Goal: Task Accomplishment & Management: Complete application form

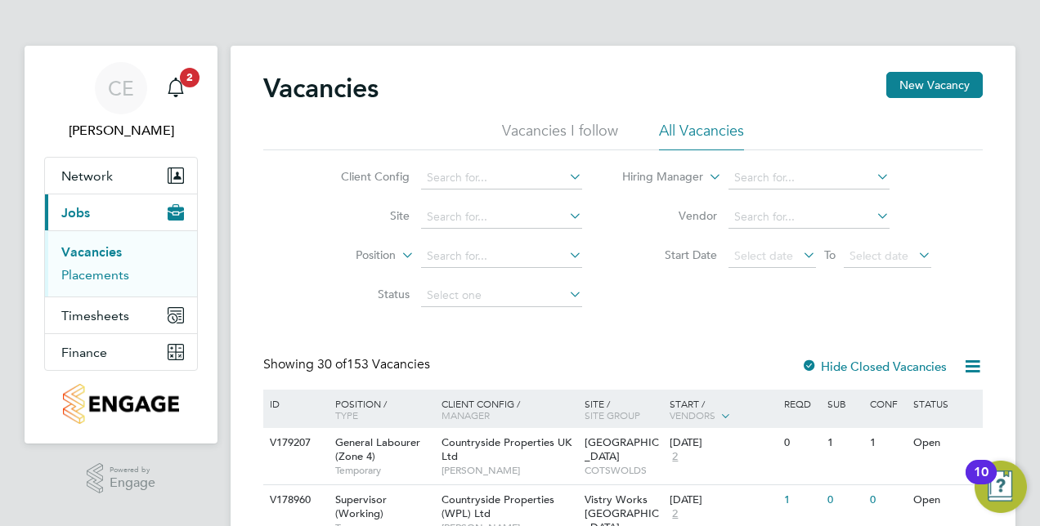
click at [75, 281] on link "Placements" at bounding box center [95, 275] width 68 height 16
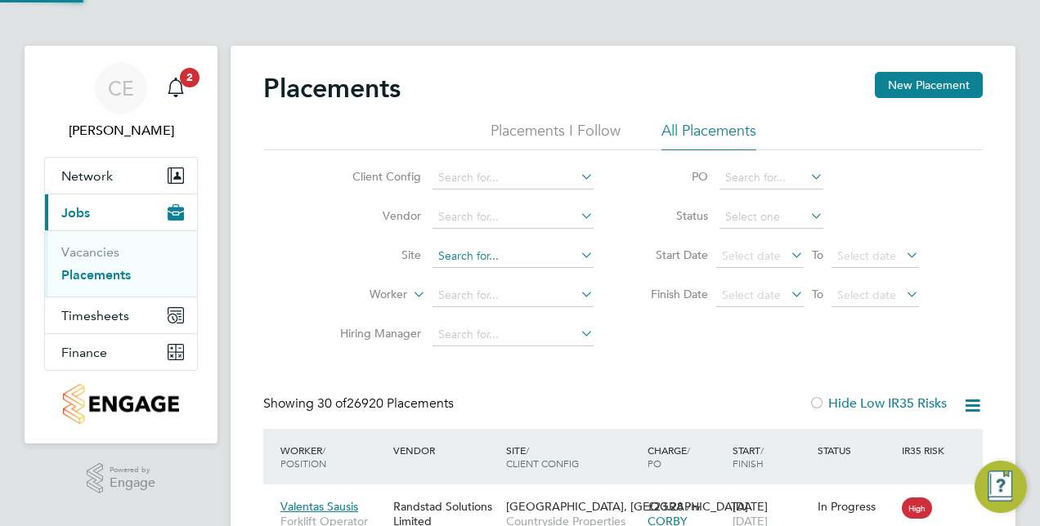
click at [472, 249] on input at bounding box center [512, 256] width 161 height 23
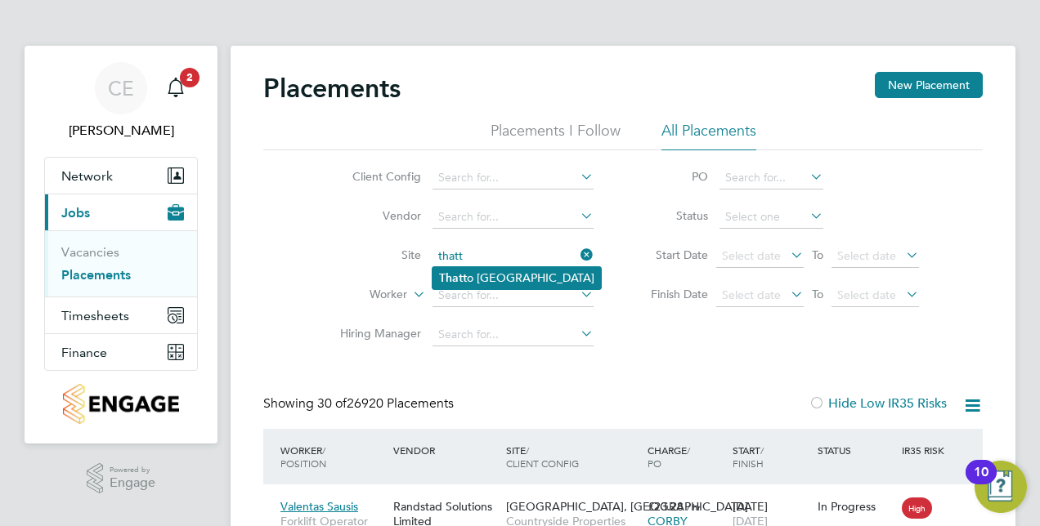
click at [487, 281] on li "Thatt o [GEOGRAPHIC_DATA]" at bounding box center [516, 278] width 168 height 22
type input "[GEOGRAPHIC_DATA]"
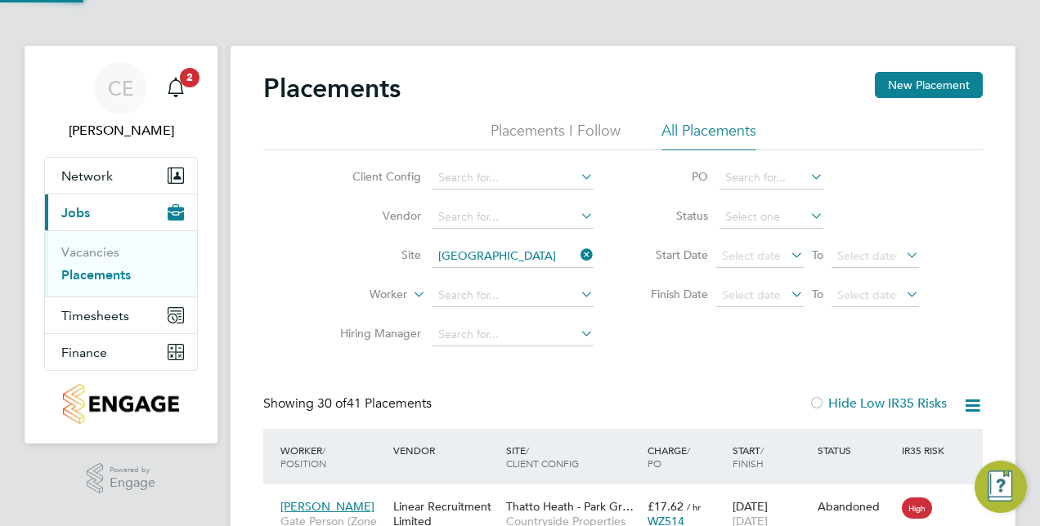
click at [482, 283] on li "Worker" at bounding box center [459, 295] width 307 height 39
click at [484, 286] on input at bounding box center [512, 295] width 161 height 23
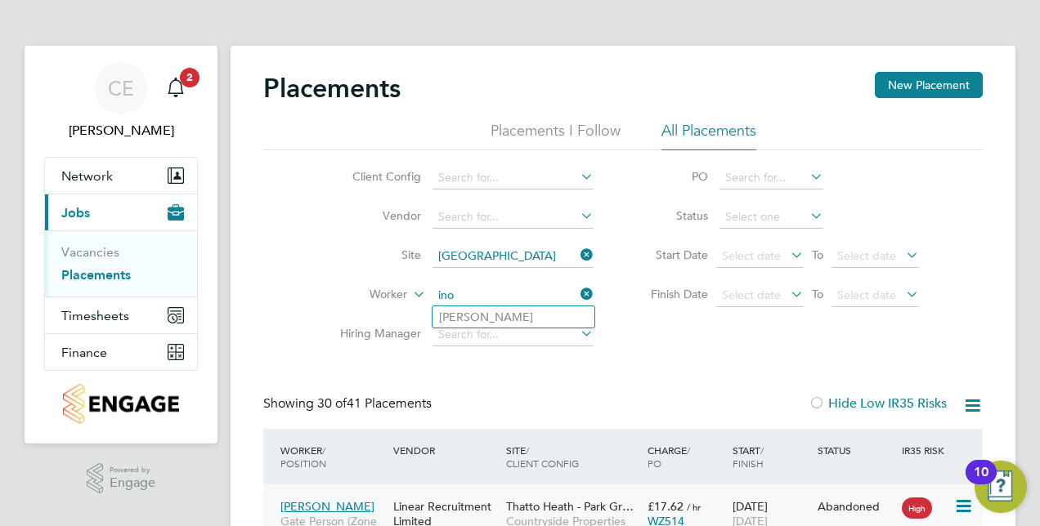
type input "ino"
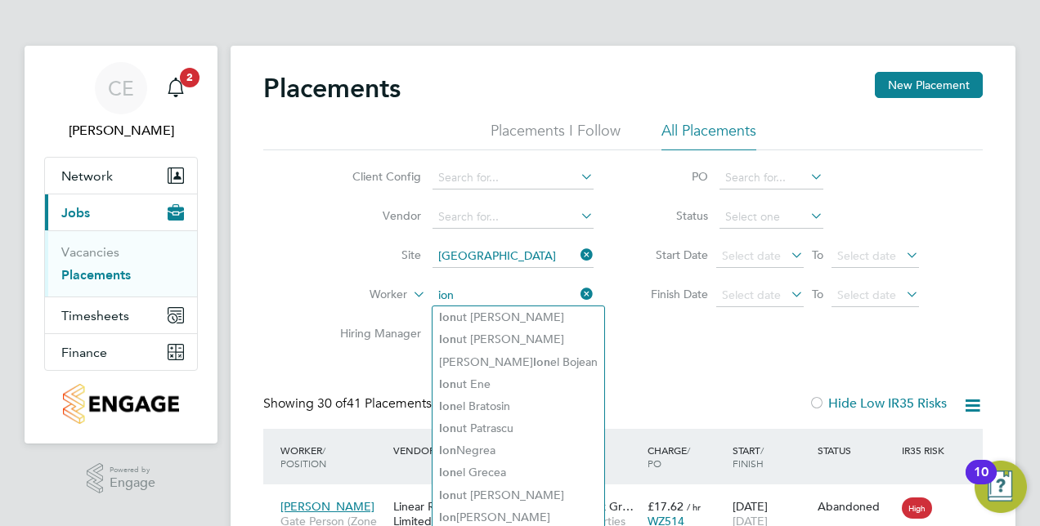
type input "ion"
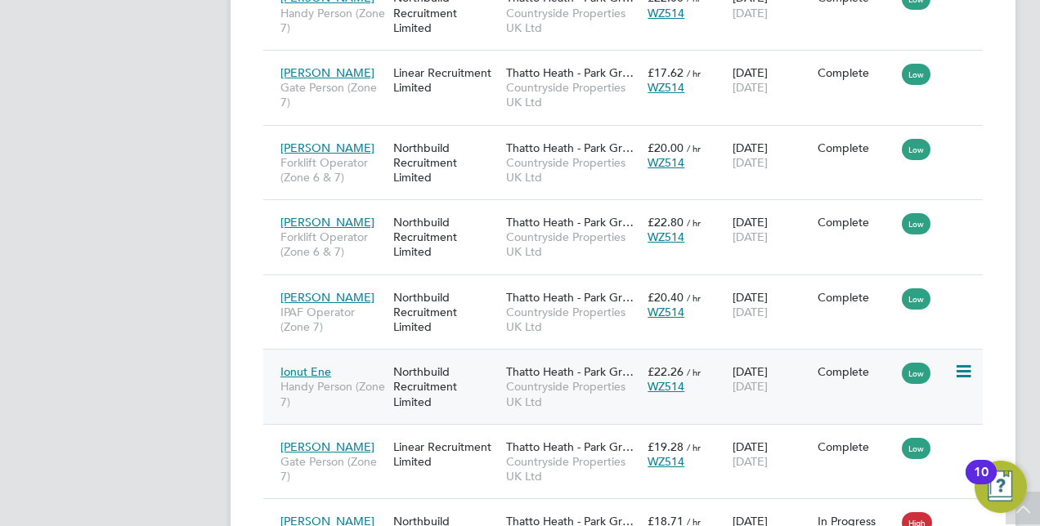
click at [767, 382] on span "[DATE]" at bounding box center [749, 386] width 35 height 15
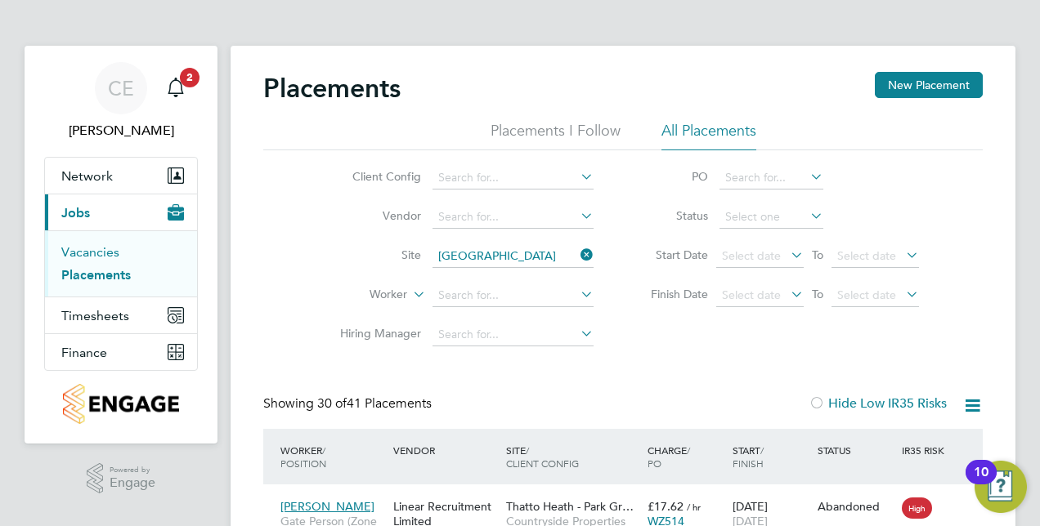
click at [88, 253] on link "Vacancies" at bounding box center [90, 252] width 58 height 16
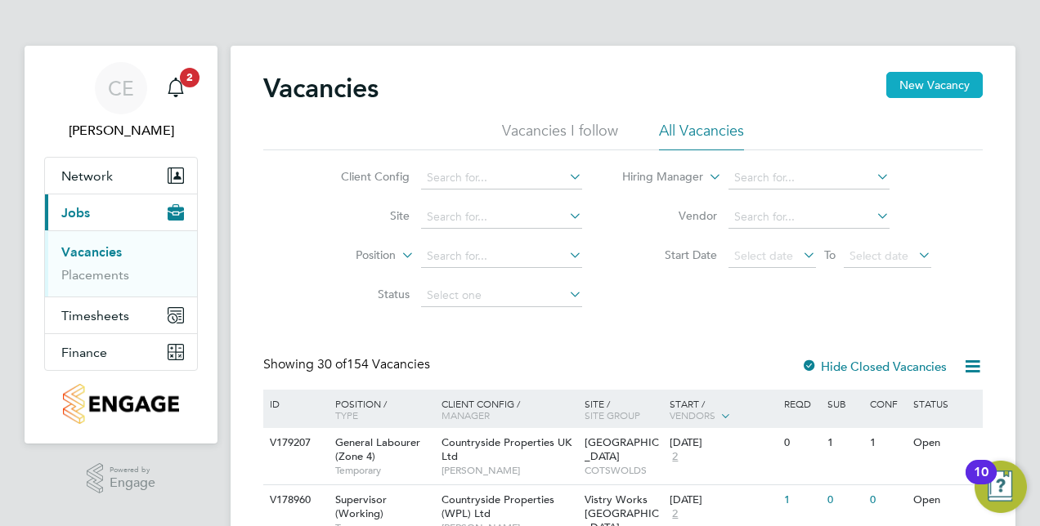
click at [927, 74] on button "New Vacancy" at bounding box center [934, 85] width 96 height 26
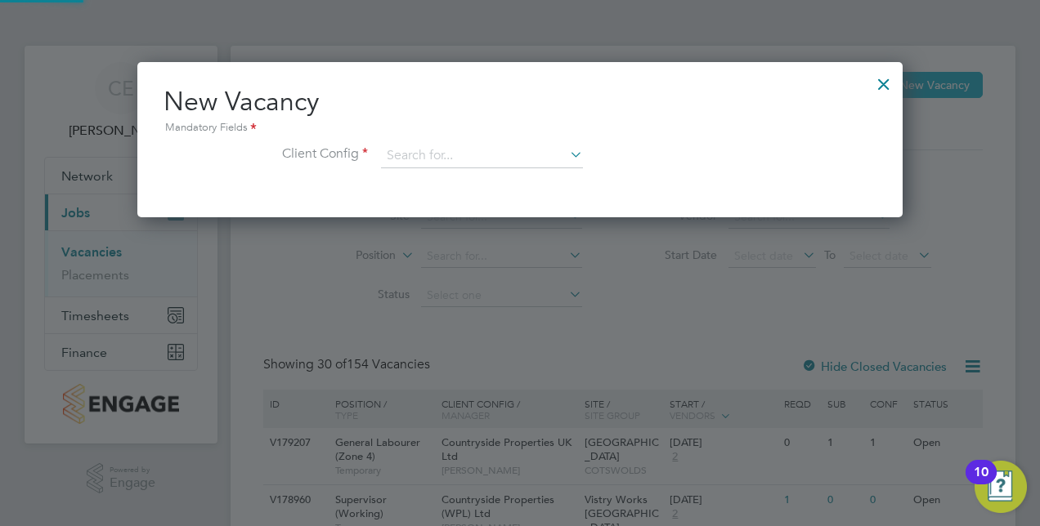
scroll to position [154, 765]
click at [469, 156] on input at bounding box center [482, 156] width 202 height 25
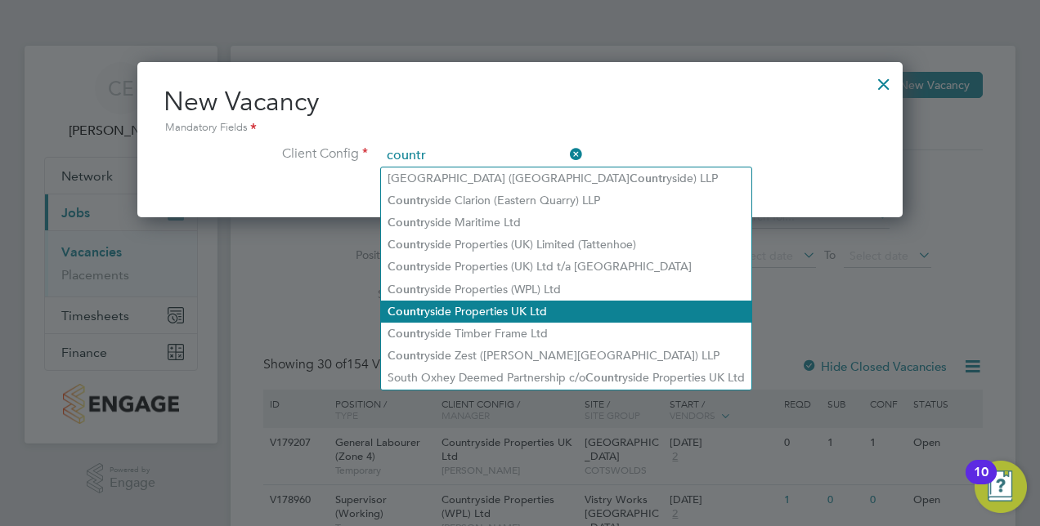
click at [473, 307] on li "Countr yside Properties UK Ltd" at bounding box center [566, 312] width 370 height 22
type input "Countryside Properties UK Ltd"
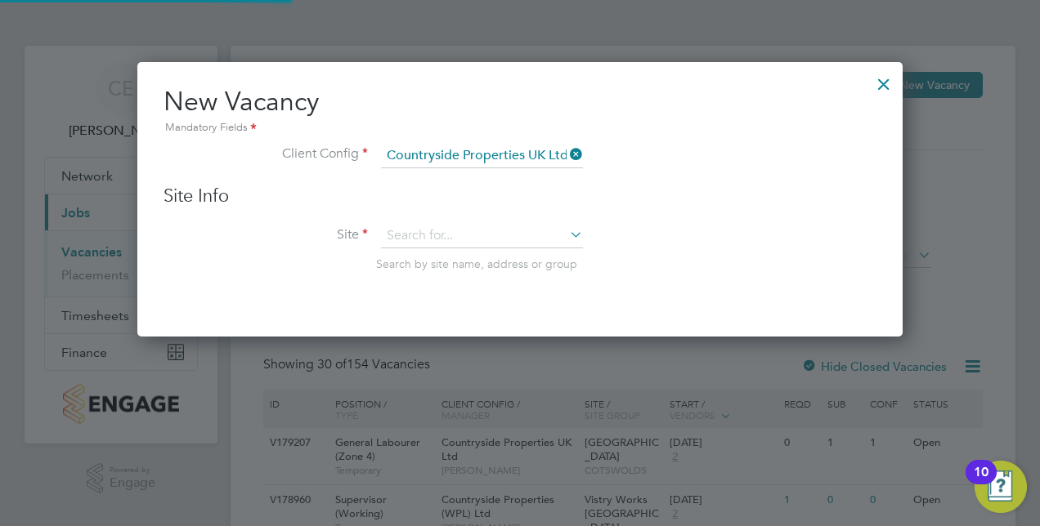
scroll to position [274, 765]
click at [482, 245] on input at bounding box center [482, 236] width 202 height 25
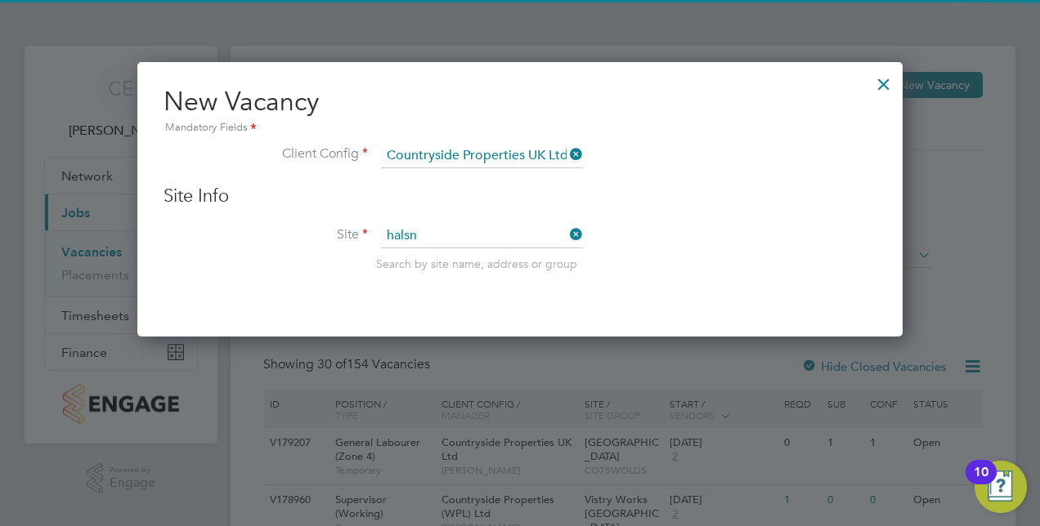
click at [477, 253] on li "Halsn ead (YHG)" at bounding box center [482, 258] width 203 height 22
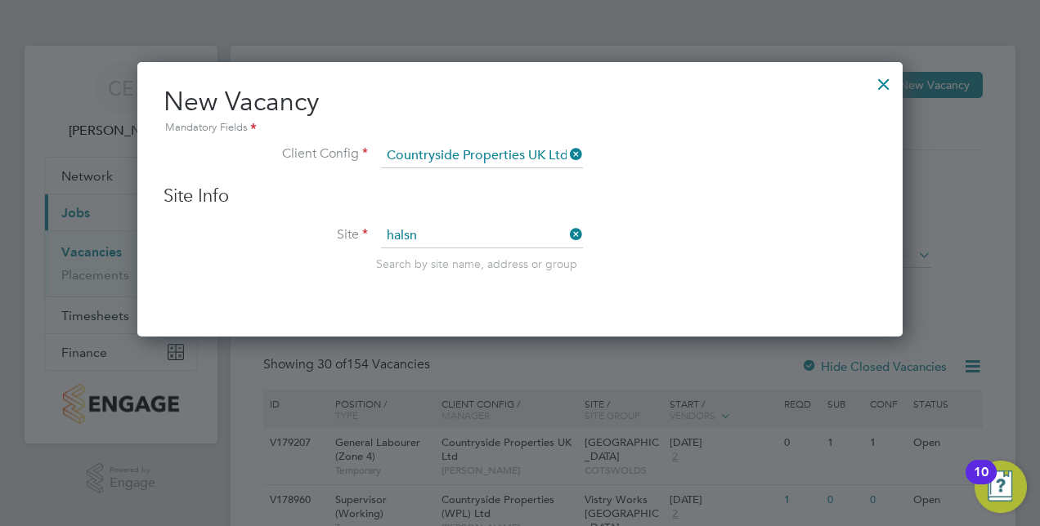
type input "Halsnead (YHG)"
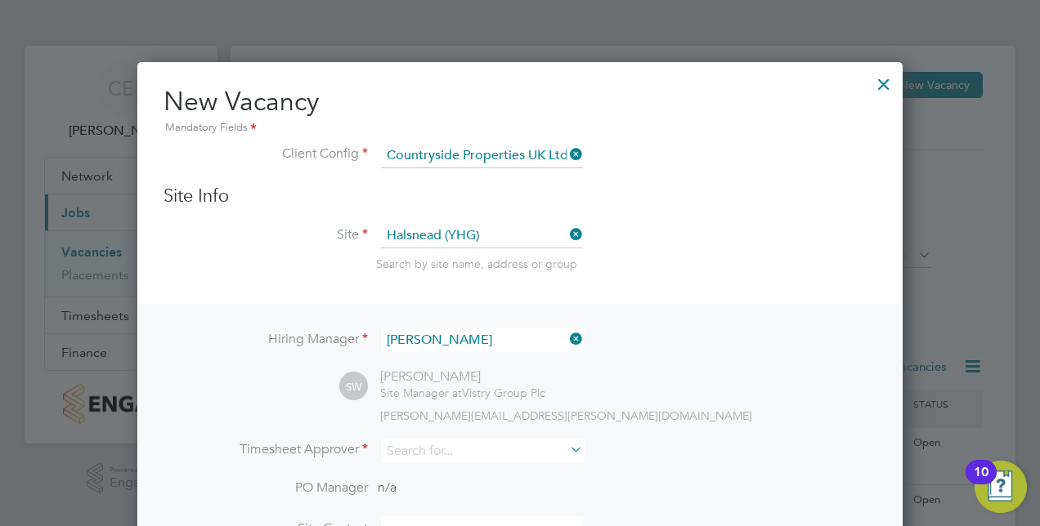
scroll to position [679, 765]
click at [435, 450] on input at bounding box center [482, 452] width 202 height 24
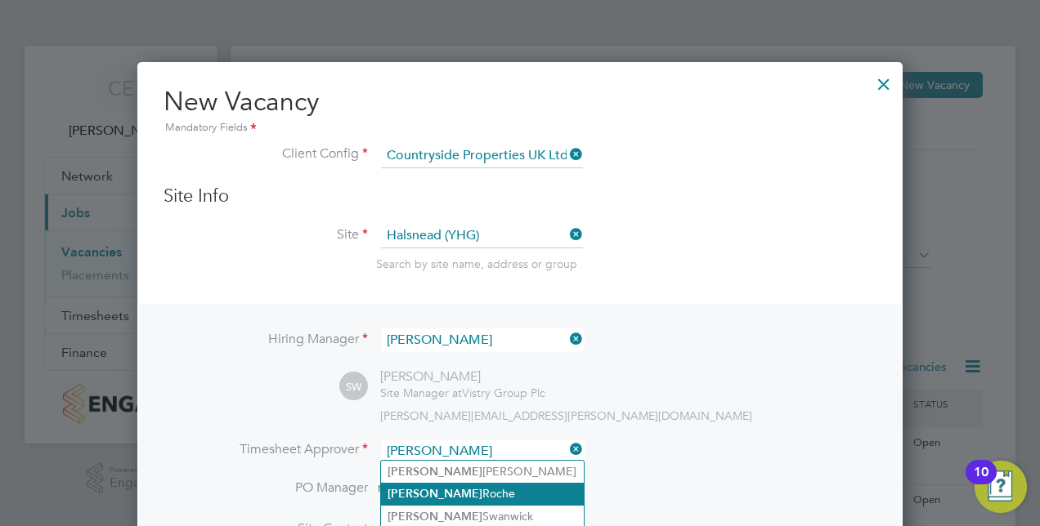
click at [435, 502] on li "Lee Roche" at bounding box center [482, 494] width 203 height 22
type input "Lee Roche"
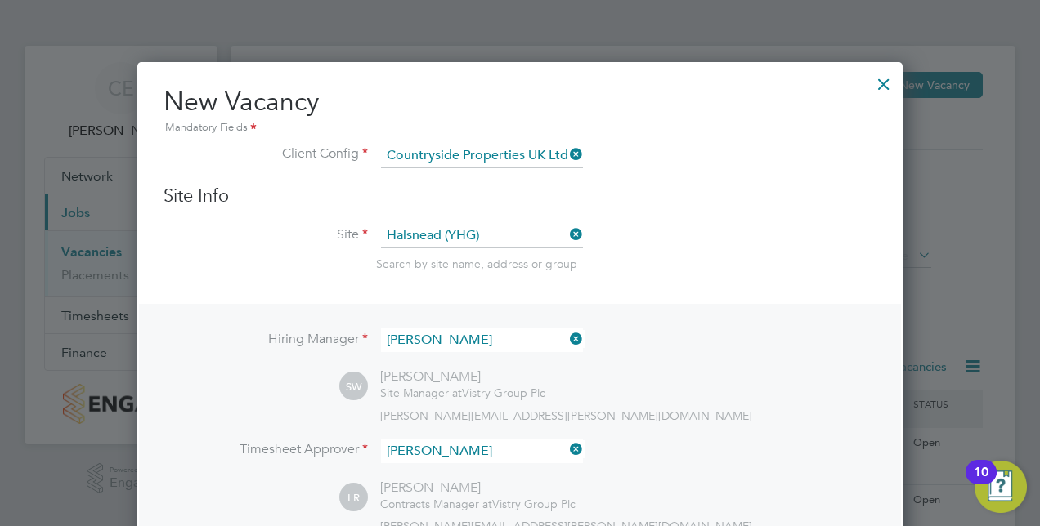
click at [566, 340] on icon at bounding box center [566, 339] width 0 height 23
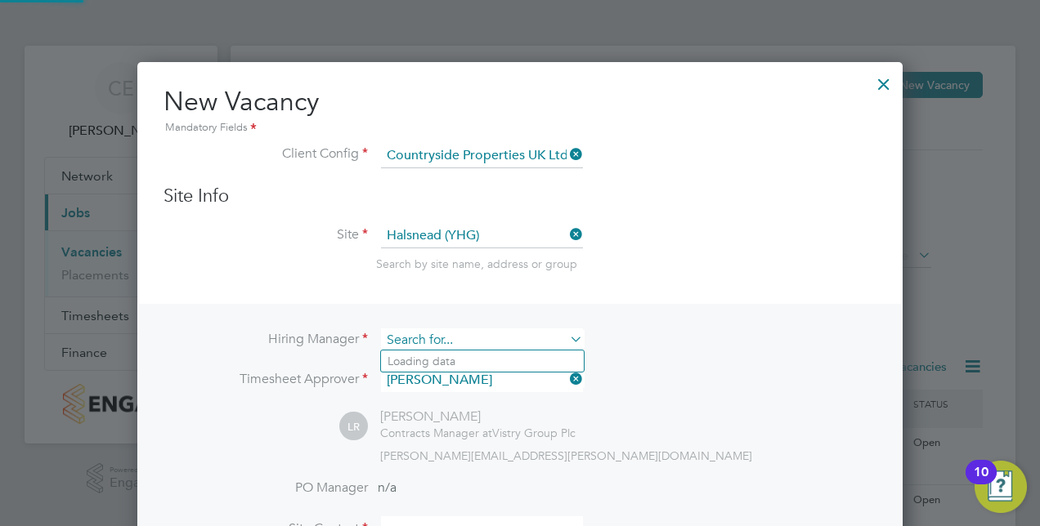
click at [533, 338] on input at bounding box center [482, 341] width 202 height 24
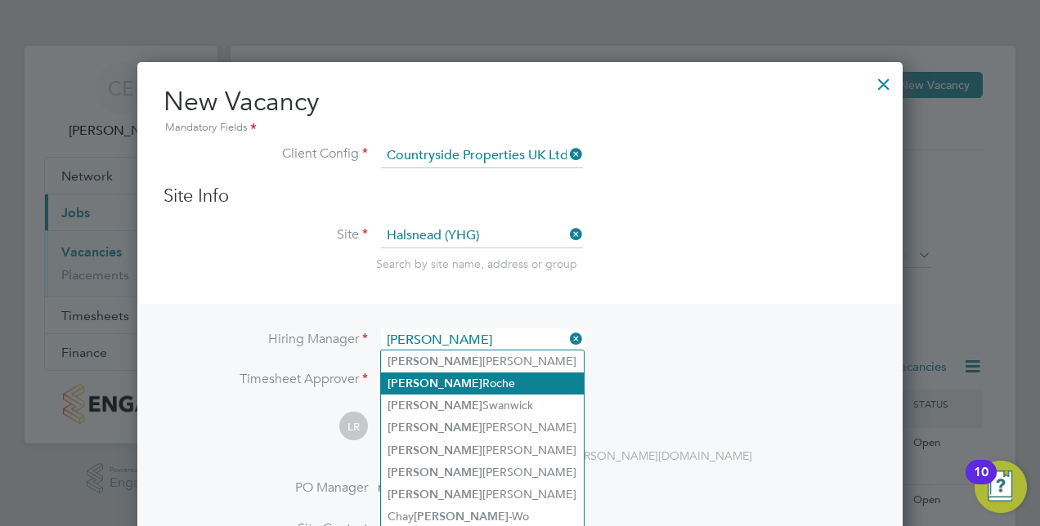
click at [485, 391] on li "Lee Roche" at bounding box center [482, 384] width 203 height 22
type input "Lee Roche"
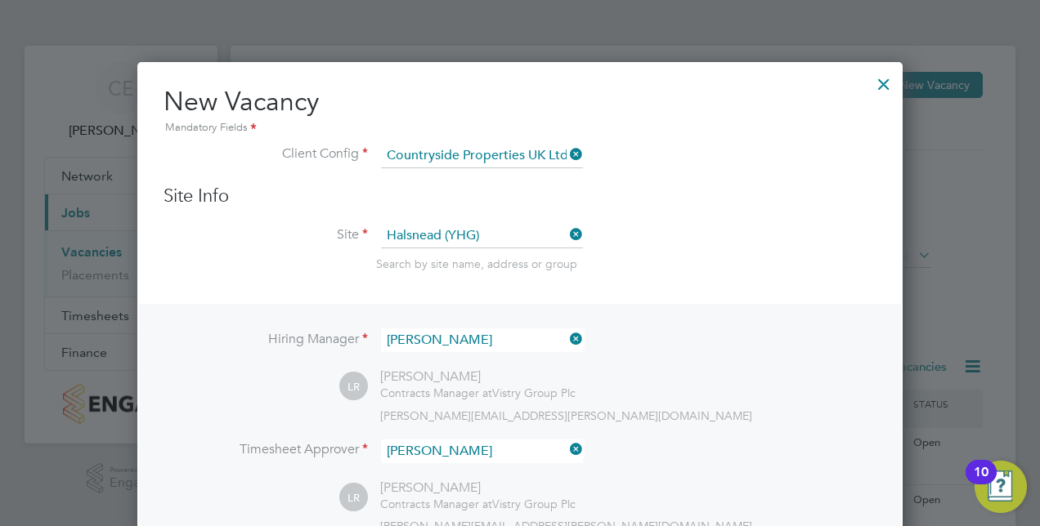
click at [288, 484] on div "Hiring Manager Lee Roche LR Lee Roche Contracts Manager at Vistry Group Plc lee…" at bounding box center [520, 494] width 762 height 380
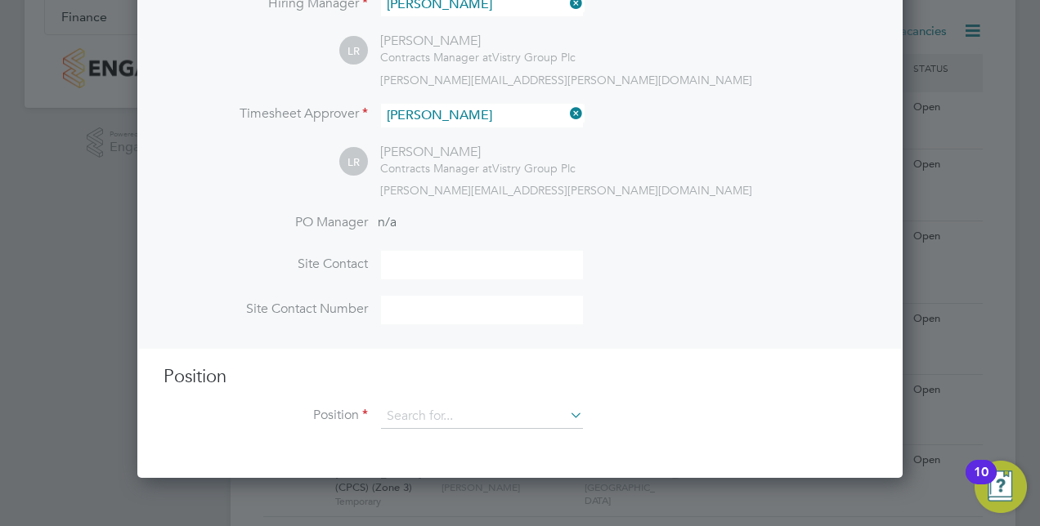
scroll to position [337, 0]
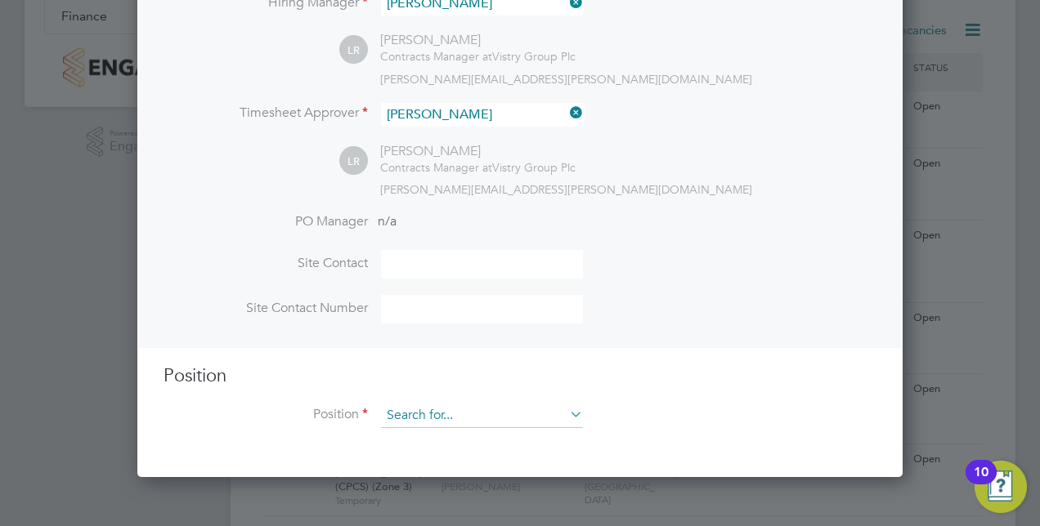
click at [438, 423] on input at bounding box center [482, 416] width 202 height 25
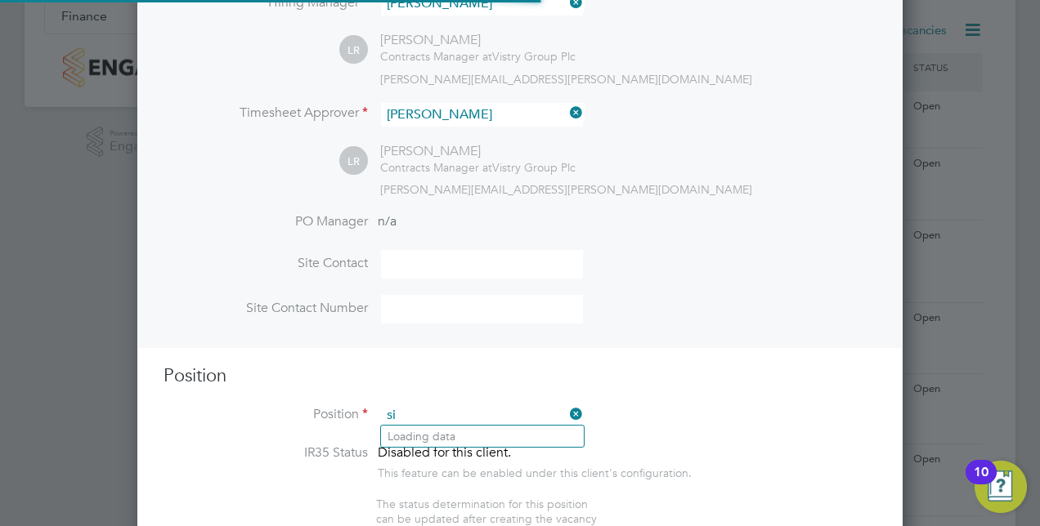
scroll to position [2344, 765]
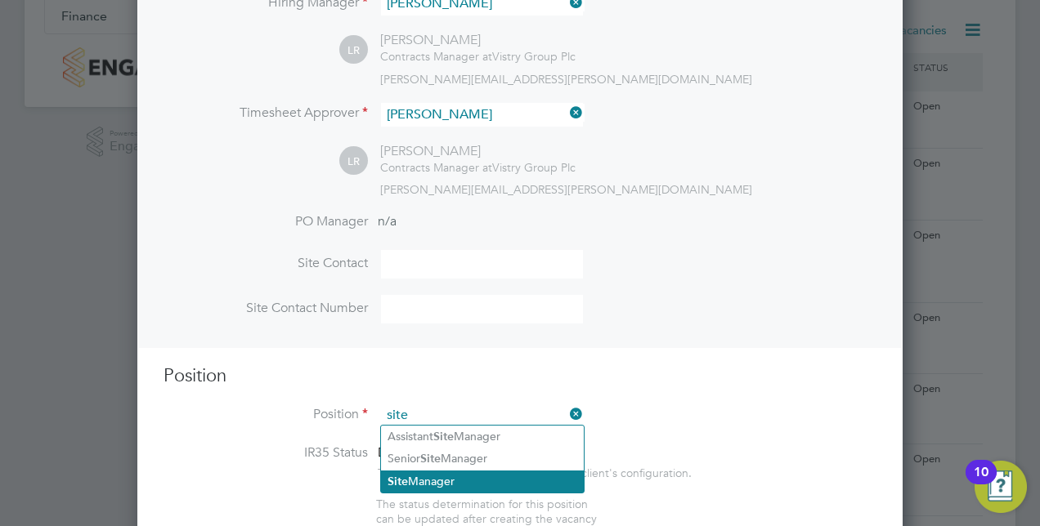
click at [458, 481] on li "Site Manager" at bounding box center [482, 482] width 203 height 22
type input "Site Manager"
type textarea "• Ensures that works are carried out in accordance with the contract informatio…"
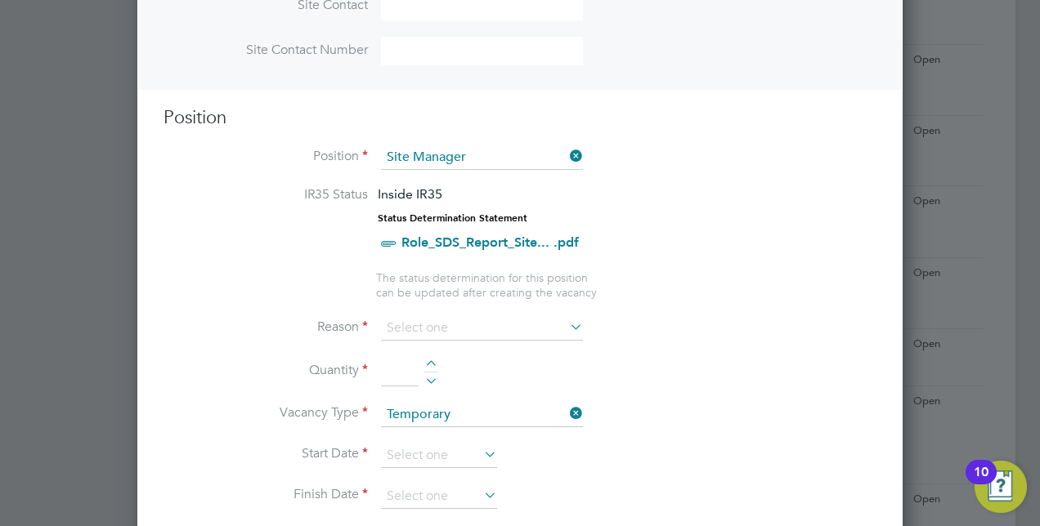
scroll to position [606, 0]
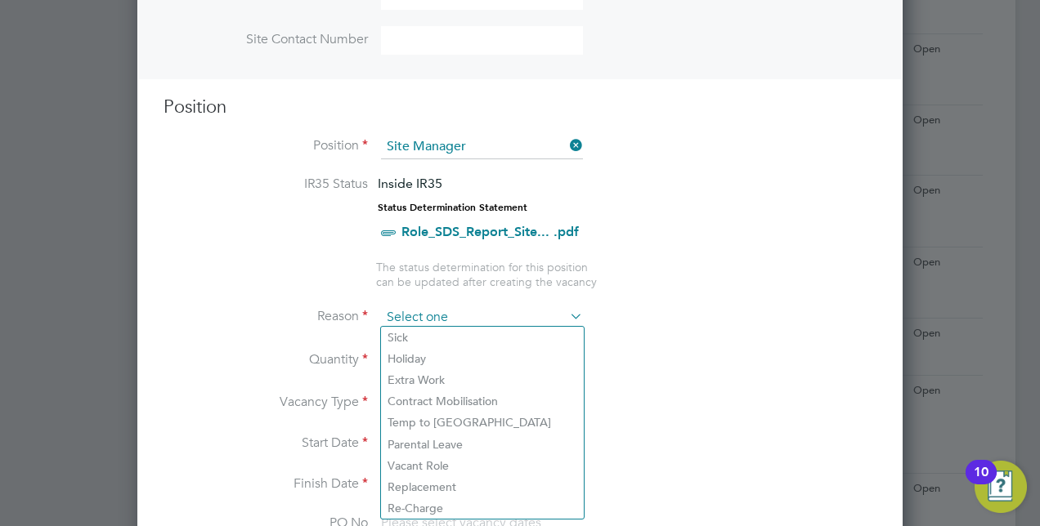
click at [490, 314] on input at bounding box center [482, 318] width 202 height 25
click at [445, 378] on li "Extra Work" at bounding box center [482, 379] width 203 height 21
type input "Extra Work"
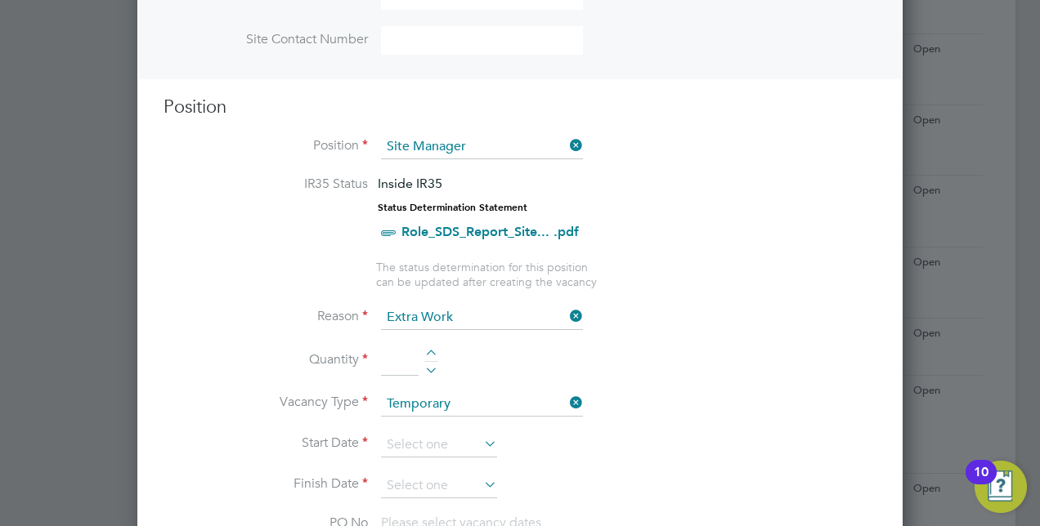
click at [432, 351] on div at bounding box center [431, 355] width 14 height 11
type input "1"
click at [450, 441] on input at bounding box center [439, 445] width 116 height 25
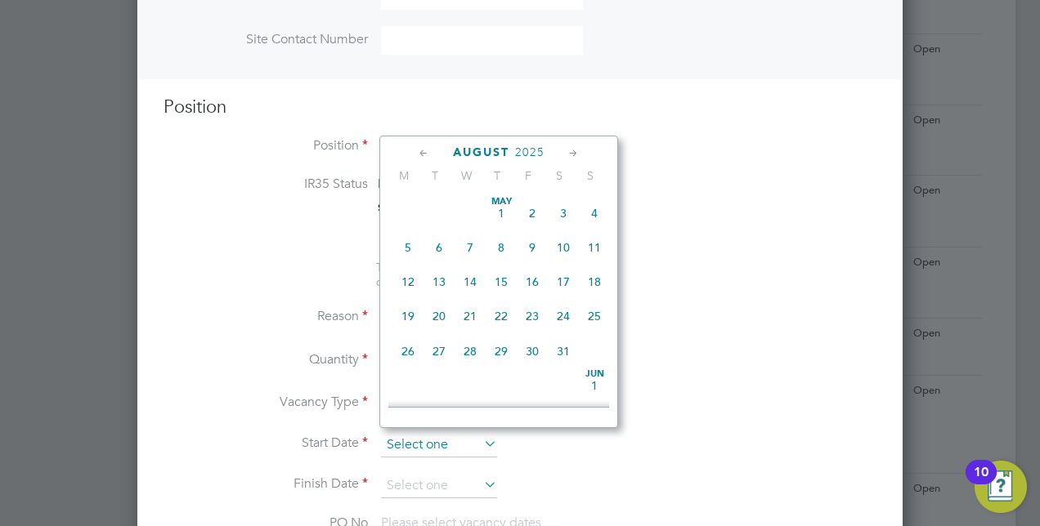
scroll to position [631, 0]
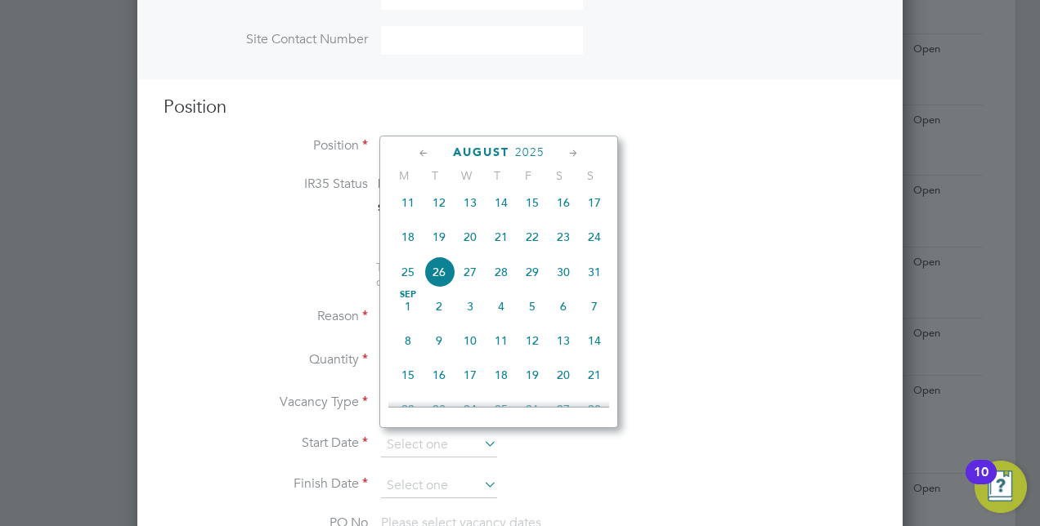
click at [532, 239] on span "22" at bounding box center [532, 236] width 31 height 31
type input "22 Aug 2025"
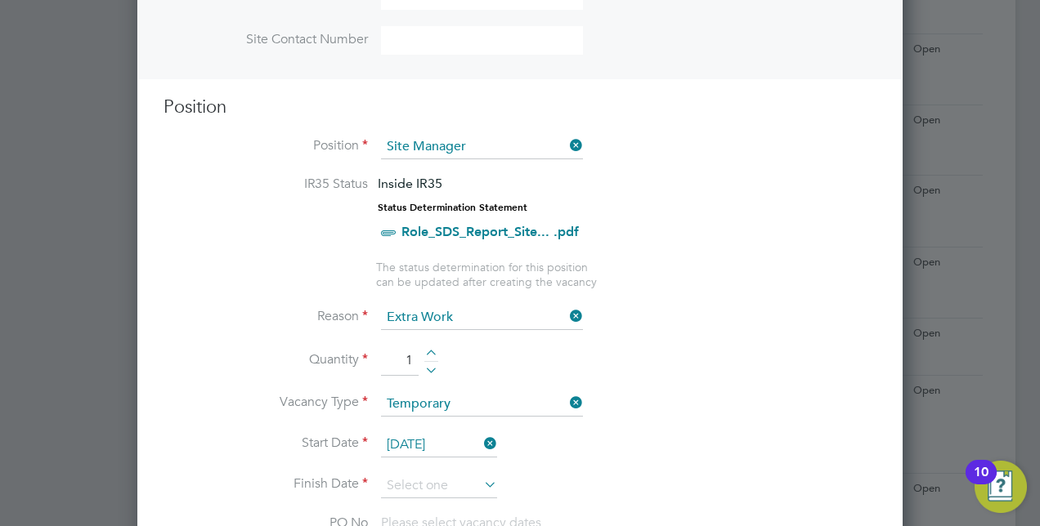
click at [433, 467] on li "Start Date 22 Aug 2025" at bounding box center [519, 453] width 713 height 41
click at [432, 485] on input at bounding box center [439, 486] width 116 height 25
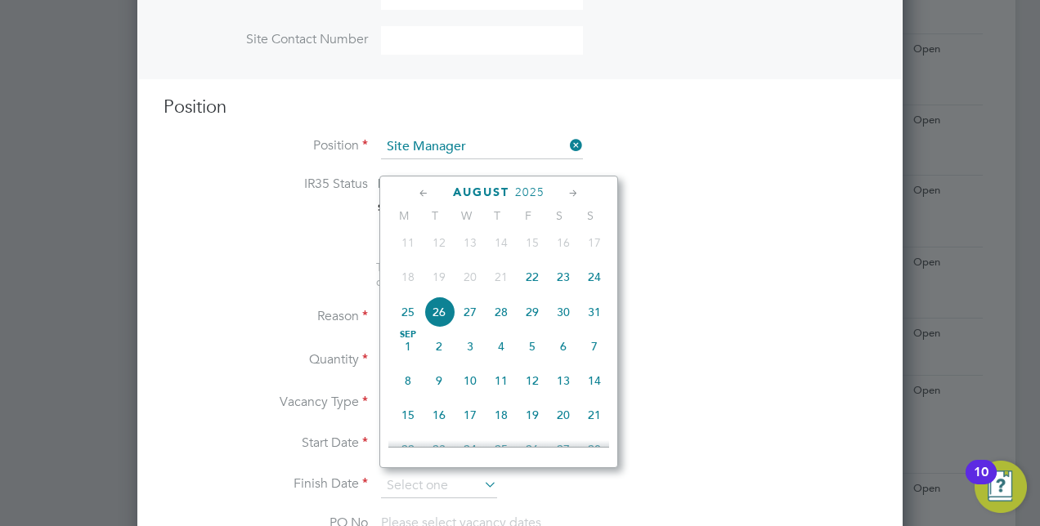
click at [536, 351] on span "5" at bounding box center [532, 346] width 31 height 31
type input "05 Sep 2025"
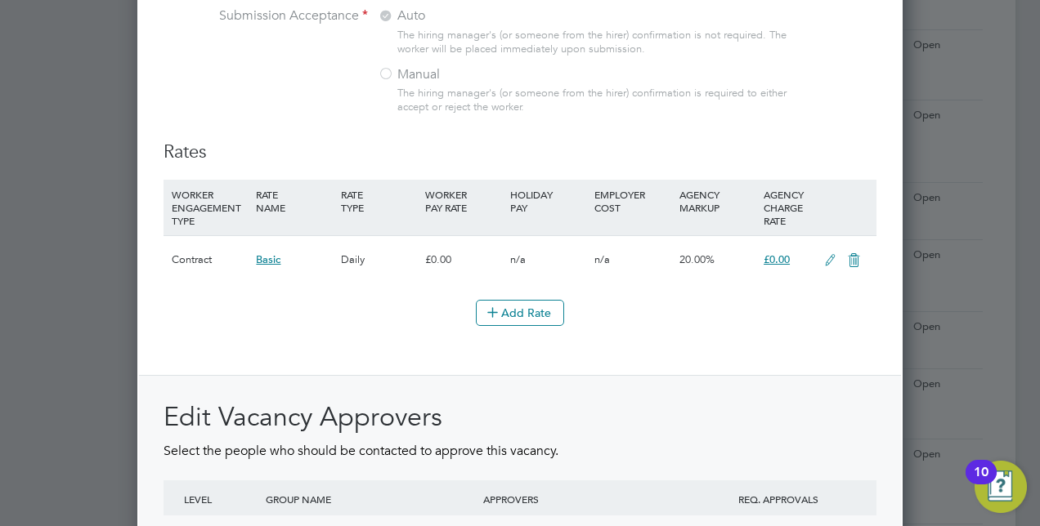
scroll to position [2024, 0]
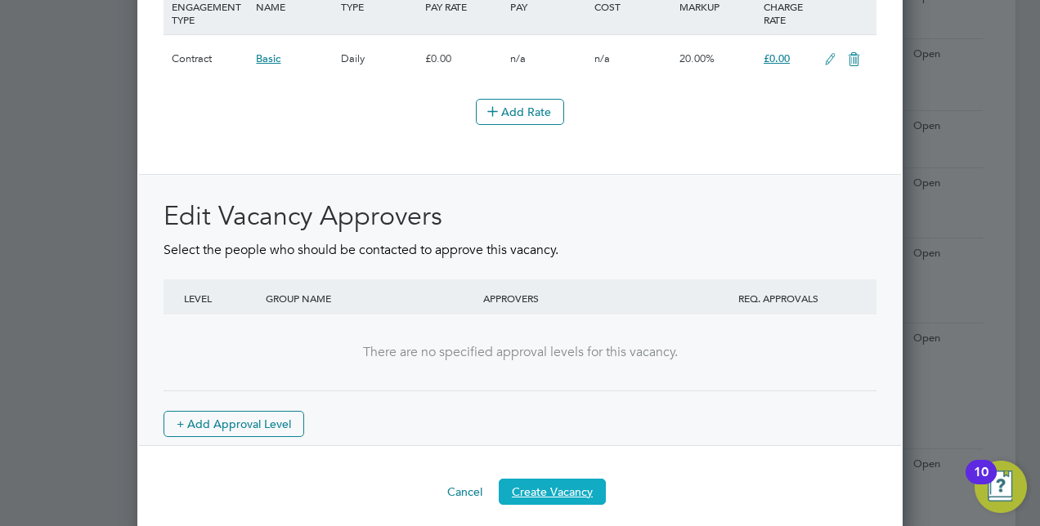
click at [583, 479] on button "Create Vacancy" at bounding box center [552, 492] width 107 height 26
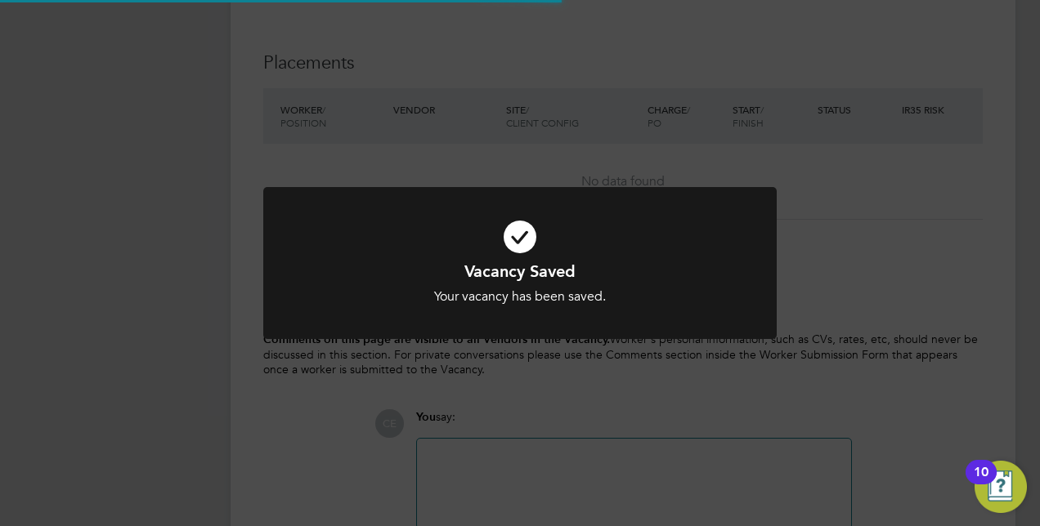
scroll to position [8, 8]
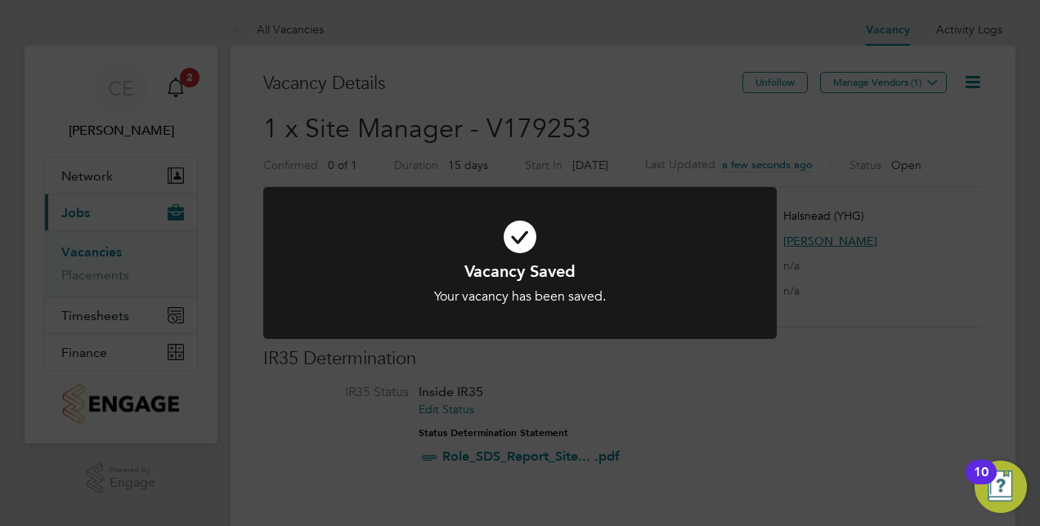
click at [776, 128] on div "Vacancy Saved Your vacancy has been saved. Cancel Okay" at bounding box center [520, 263] width 1040 height 526
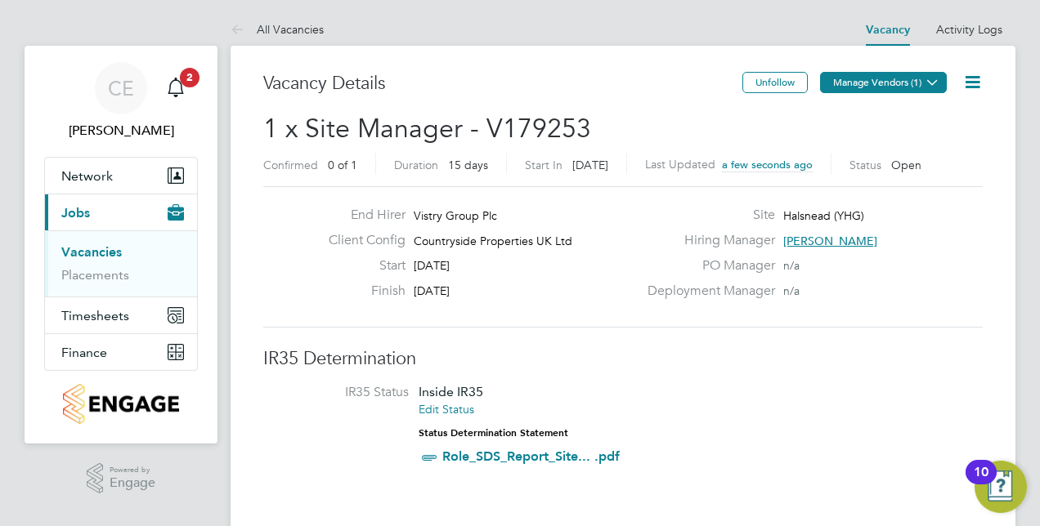
click at [861, 72] on button "Manage Vendors (1)" at bounding box center [883, 82] width 127 height 21
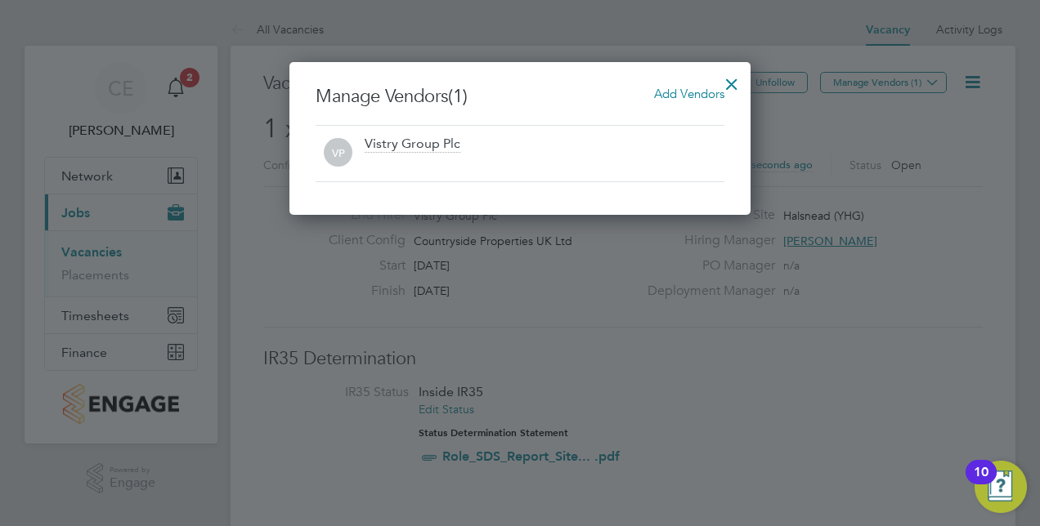
click at [700, 99] on span "Add Vendors" at bounding box center [689, 94] width 70 height 16
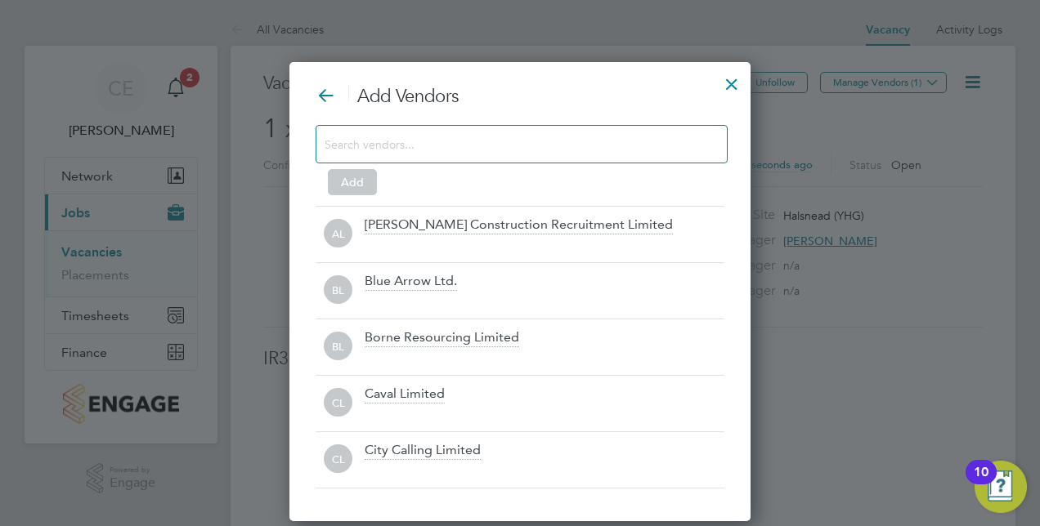
click at [589, 134] on input at bounding box center [508, 143] width 368 height 21
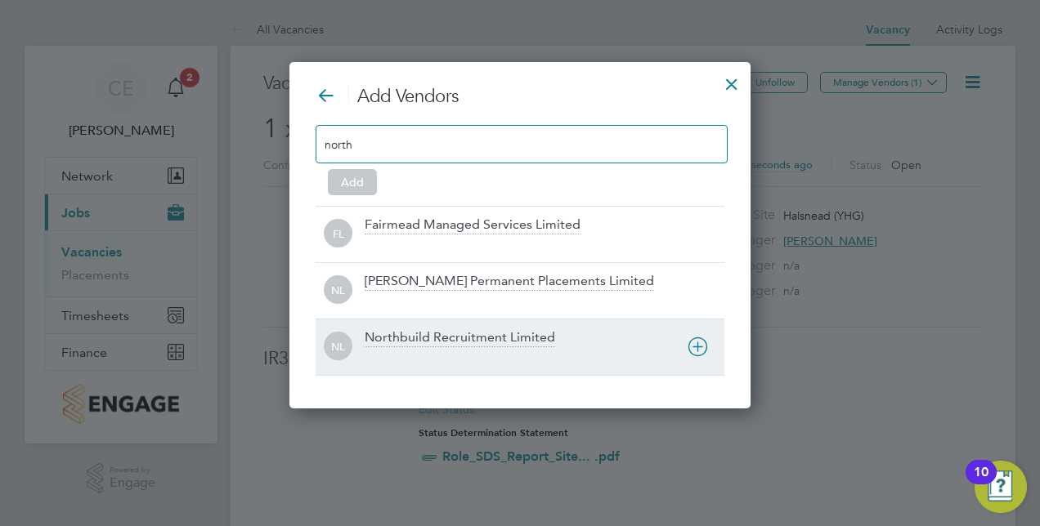
type input "north"
click at [454, 350] on div at bounding box center [545, 358] width 360 height 16
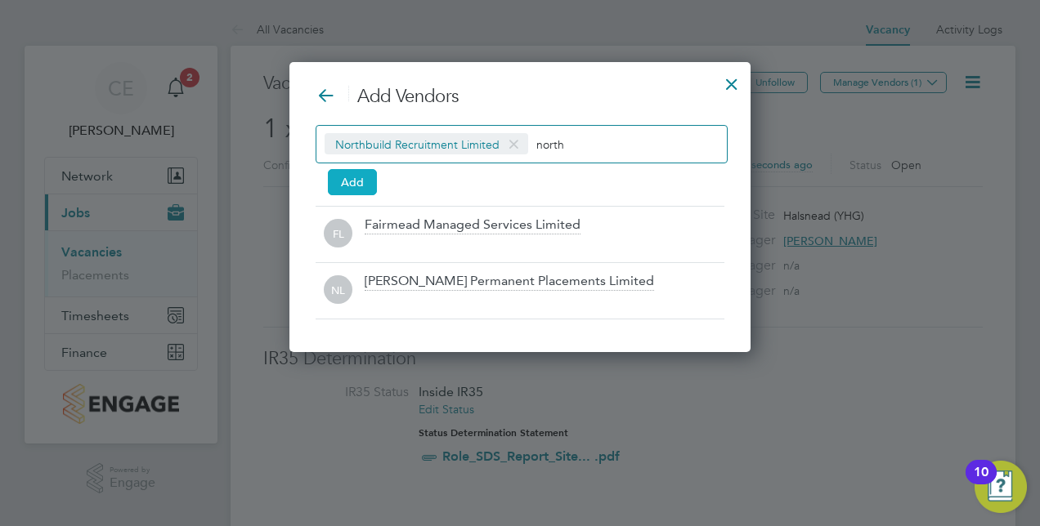
click at [342, 180] on button "Add" at bounding box center [352, 182] width 49 height 26
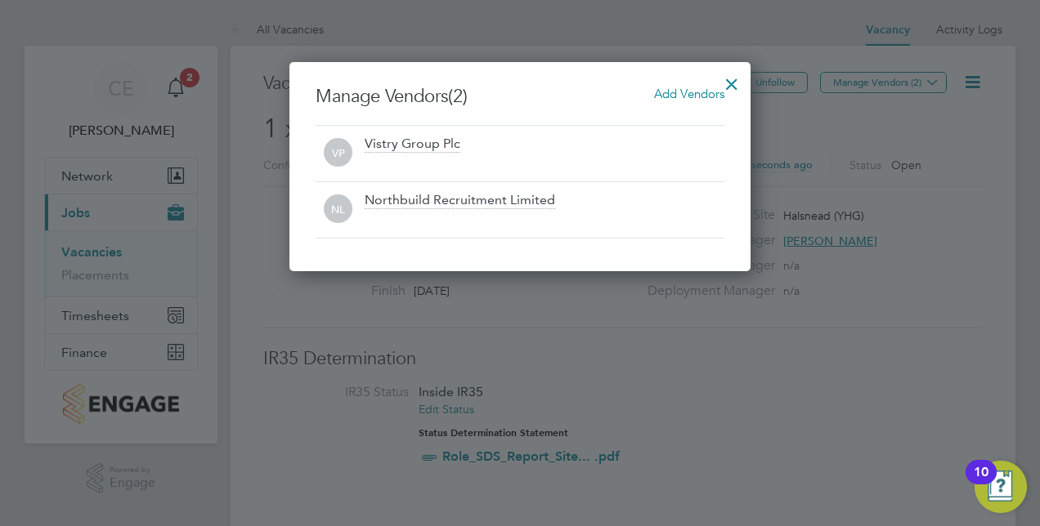
click at [729, 74] on div at bounding box center [731, 79] width 29 height 29
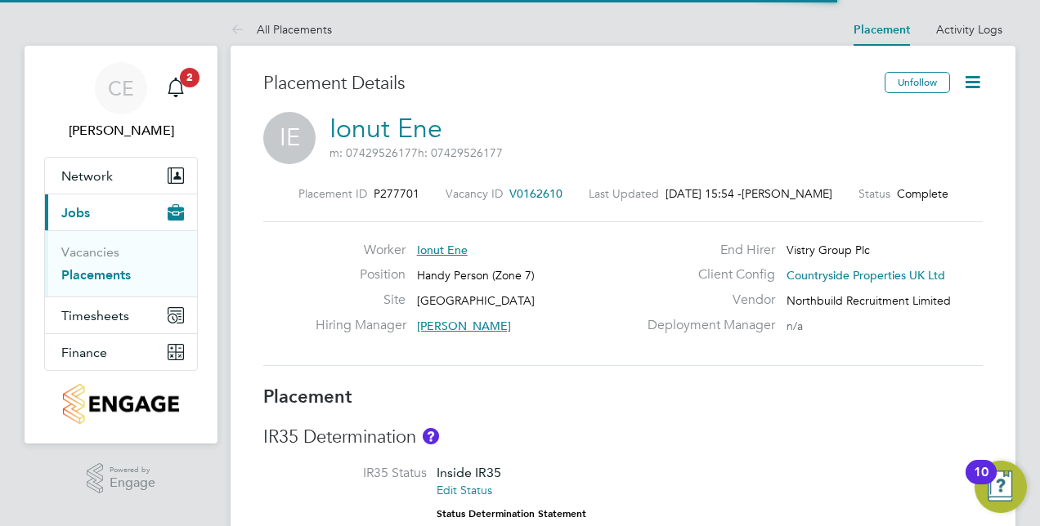
click at [969, 76] on icon at bounding box center [972, 82] width 20 height 20
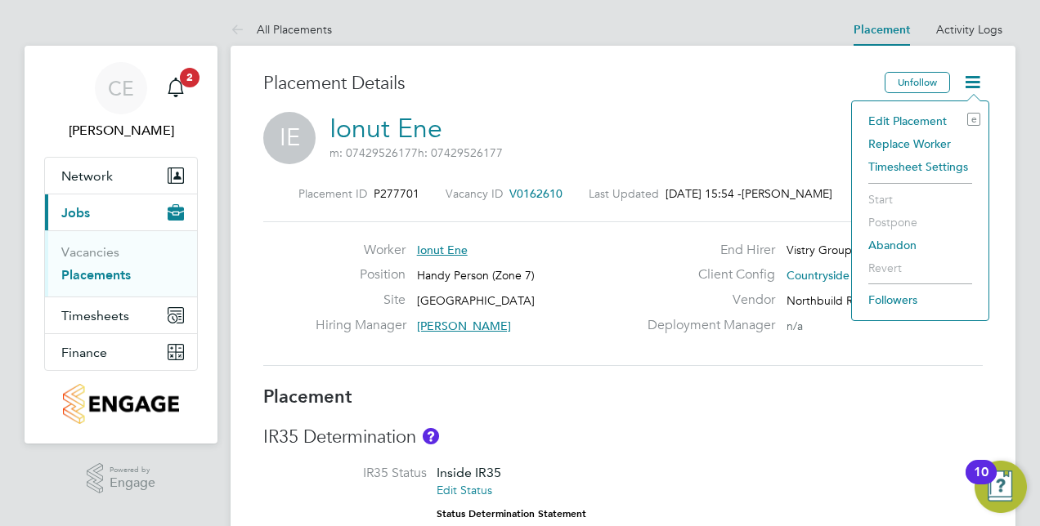
click at [935, 114] on li "Edit Placement e" at bounding box center [920, 121] width 120 height 23
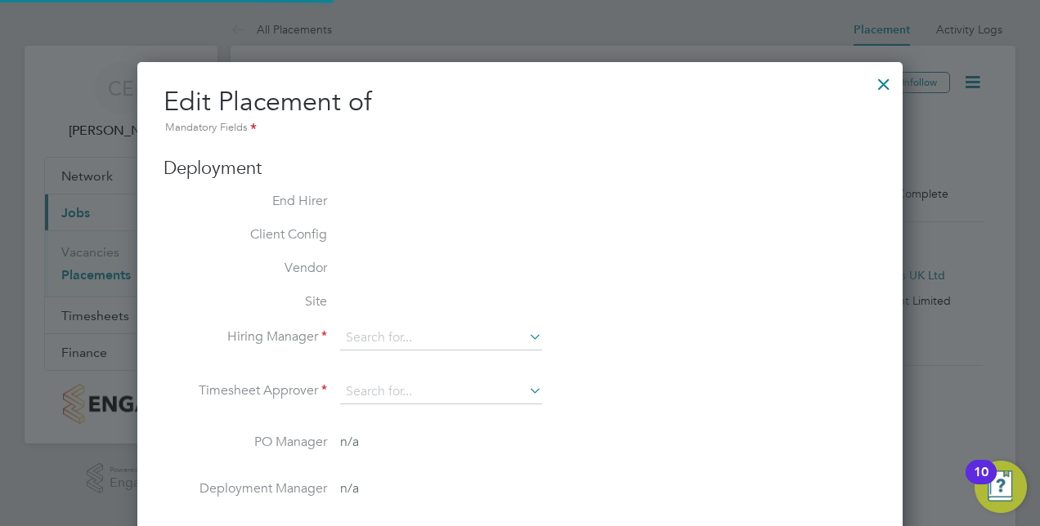
type input "[PERSON_NAME]"
type input "[DATE]"
type input "07:30"
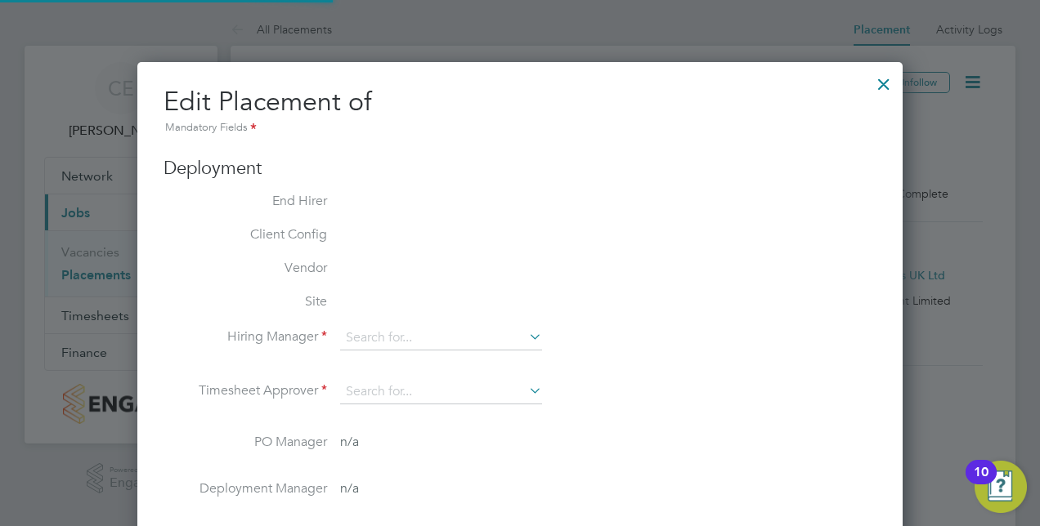
type input "16:30"
type input "CAN-93077"
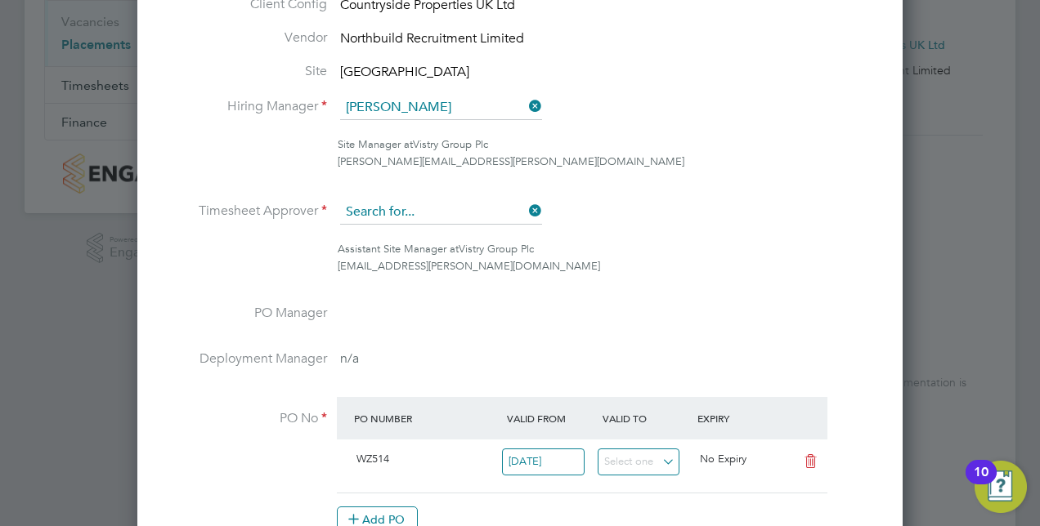
click at [437, 209] on input at bounding box center [441, 212] width 202 height 25
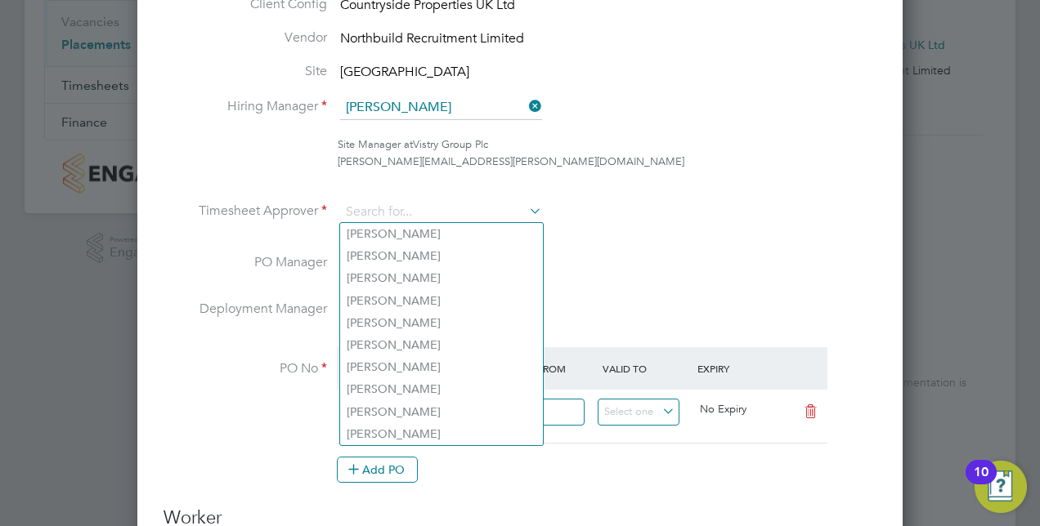
click at [602, 173] on li "Site Manager at Vistry Group Plc [EMAIL_ADDRESS][PERSON_NAME][DOMAIN_NAME]" at bounding box center [519, 161] width 713 height 51
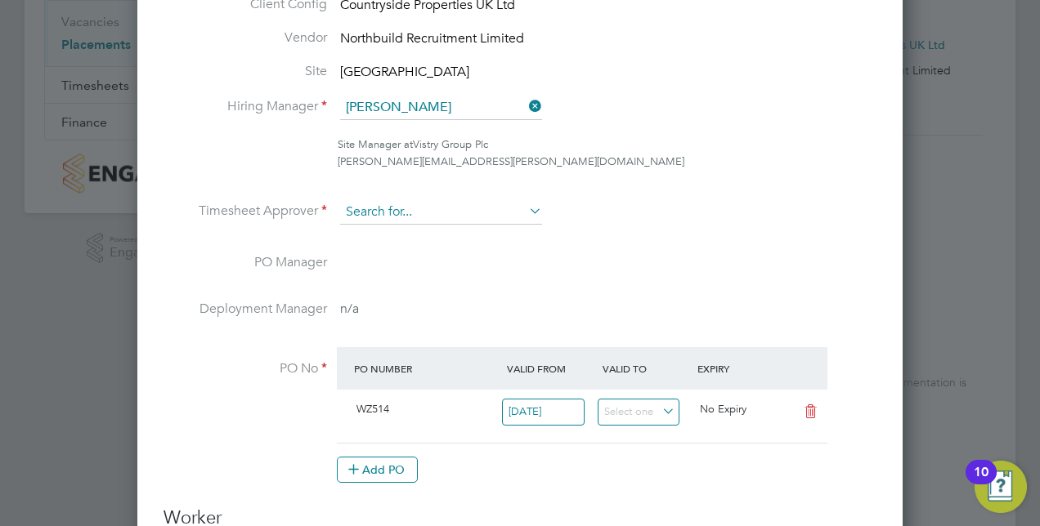
click at [417, 204] on input at bounding box center [441, 212] width 202 height 25
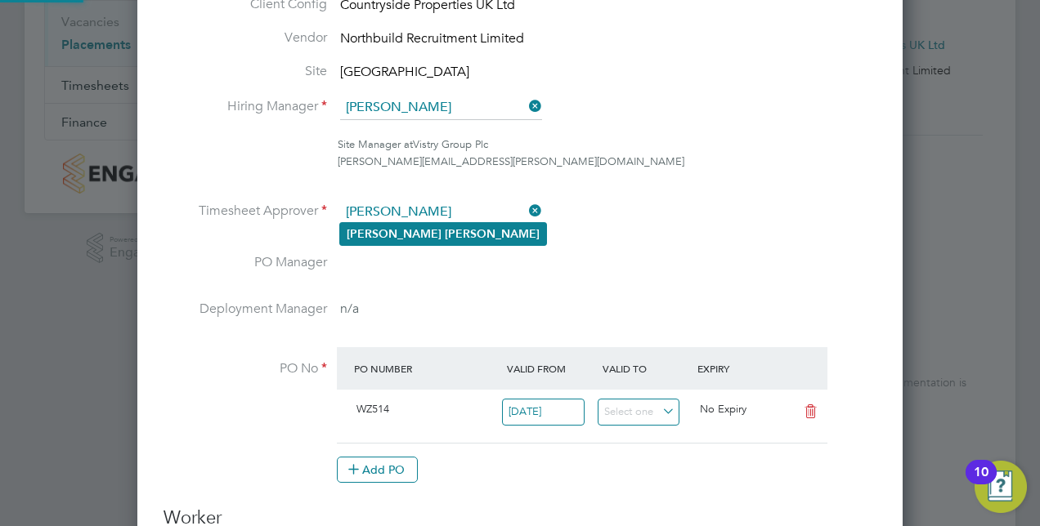
click at [418, 223] on li "[PERSON_NAME]" at bounding box center [443, 234] width 206 height 22
type input "[PERSON_NAME]"
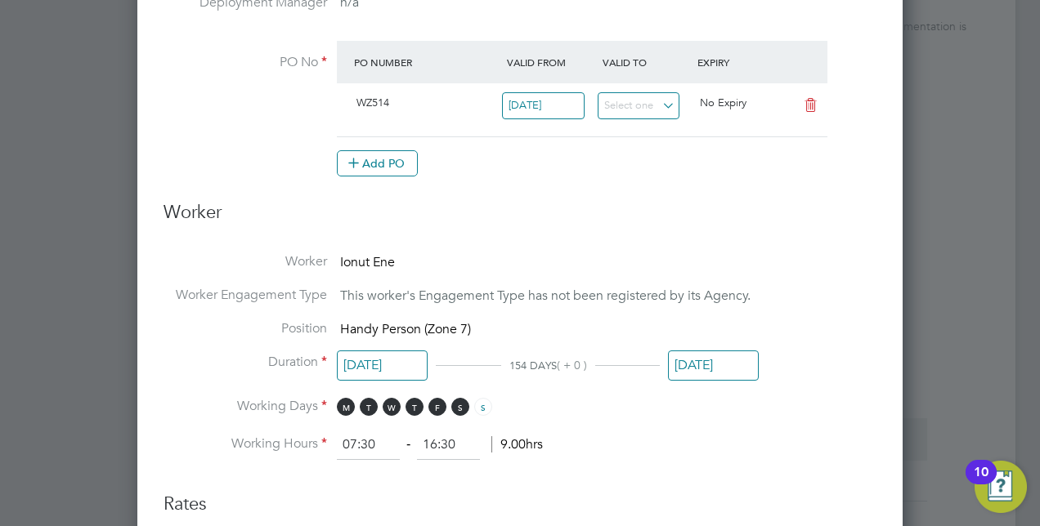
click at [696, 367] on input "[DATE]" at bounding box center [713, 366] width 91 height 30
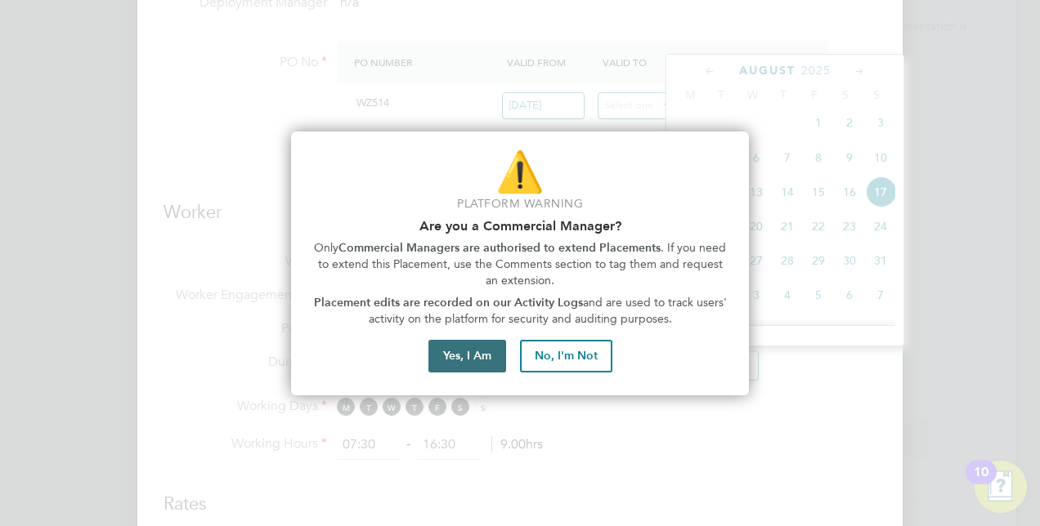
click at [490, 353] on button "Yes, I Am" at bounding box center [467, 356] width 78 height 33
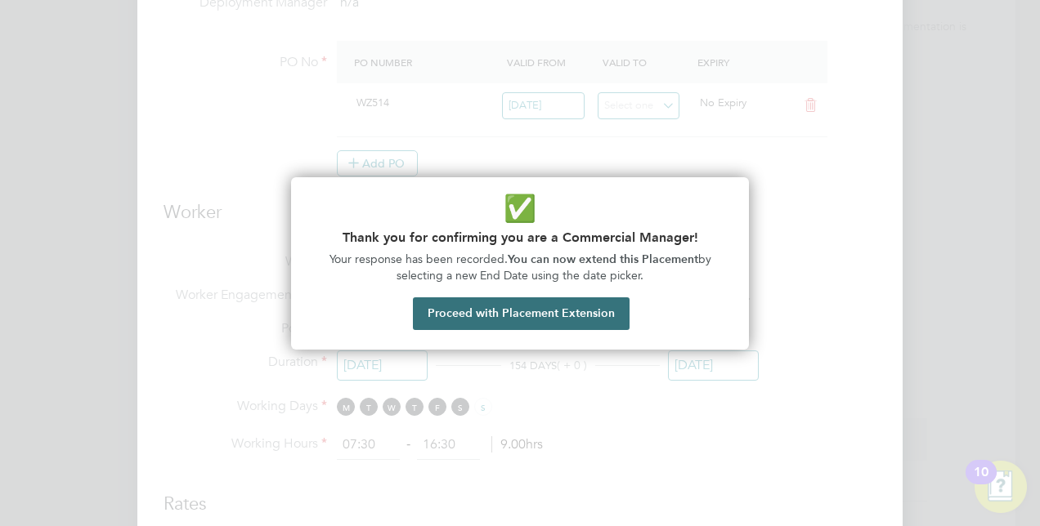
click at [562, 302] on button "Proceed with Placement Extension" at bounding box center [521, 313] width 217 height 33
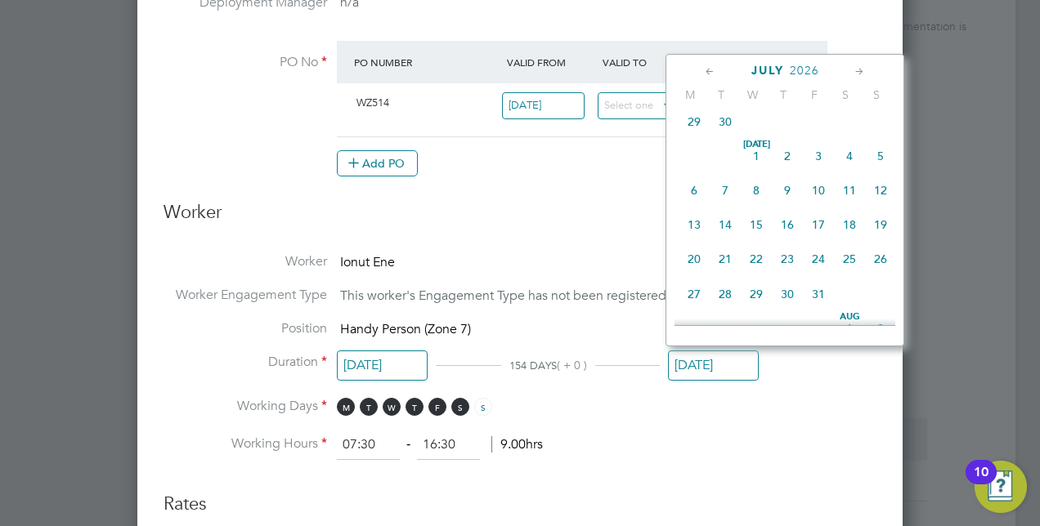
click at [722, 137] on span "30" at bounding box center [724, 121] width 31 height 31
type input "[DATE]"
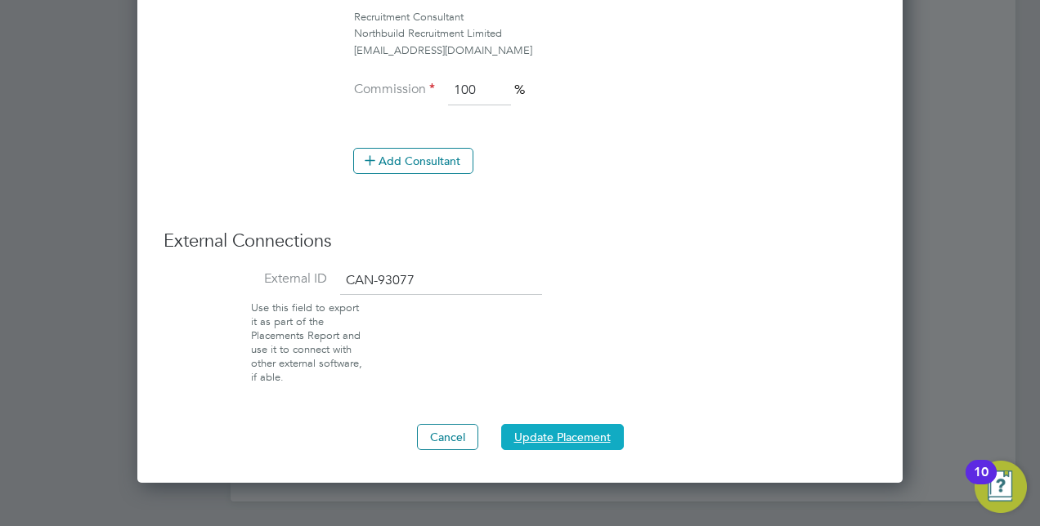
click at [576, 428] on button "Update Placement" at bounding box center [562, 437] width 123 height 26
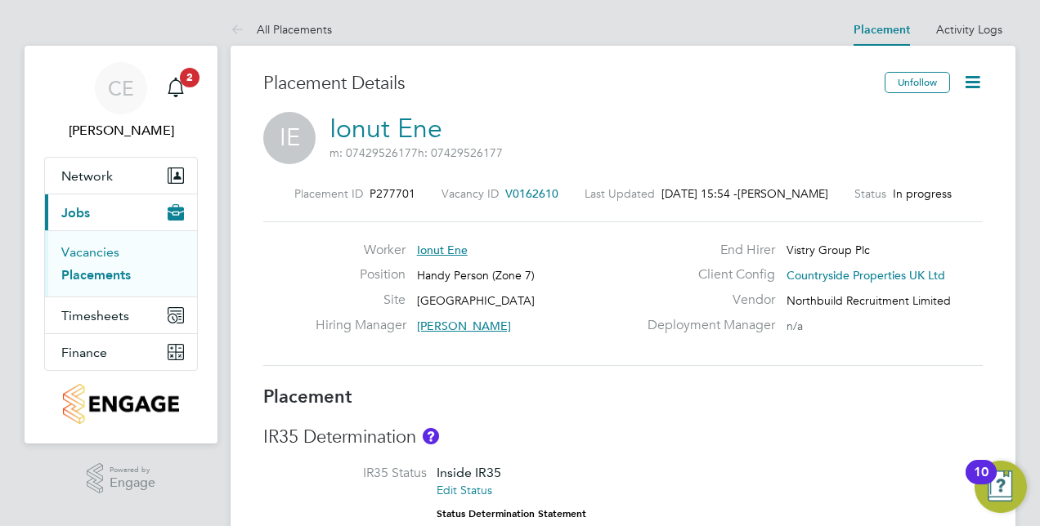
click at [105, 248] on link "Vacancies" at bounding box center [90, 252] width 58 height 16
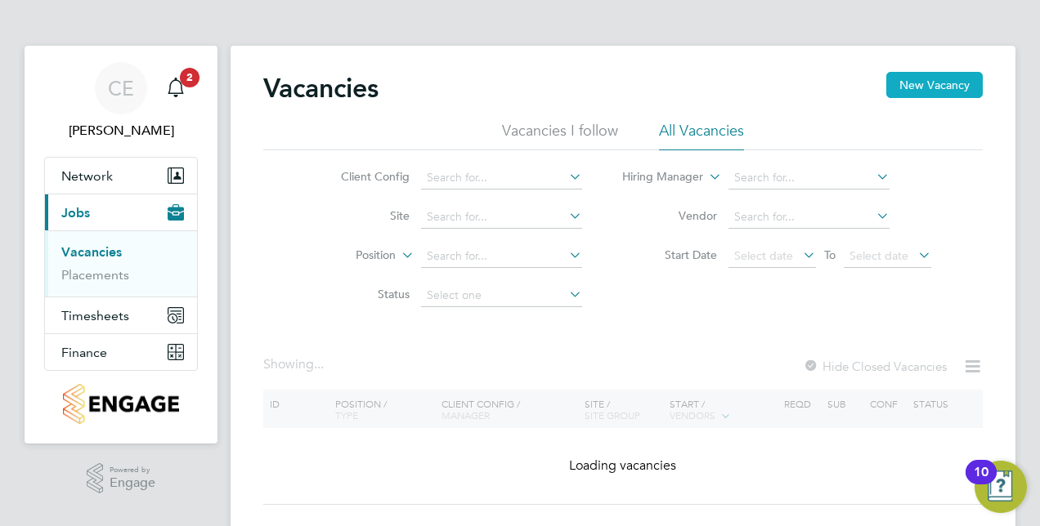
click at [921, 77] on button "New Vacancy" at bounding box center [934, 85] width 96 height 26
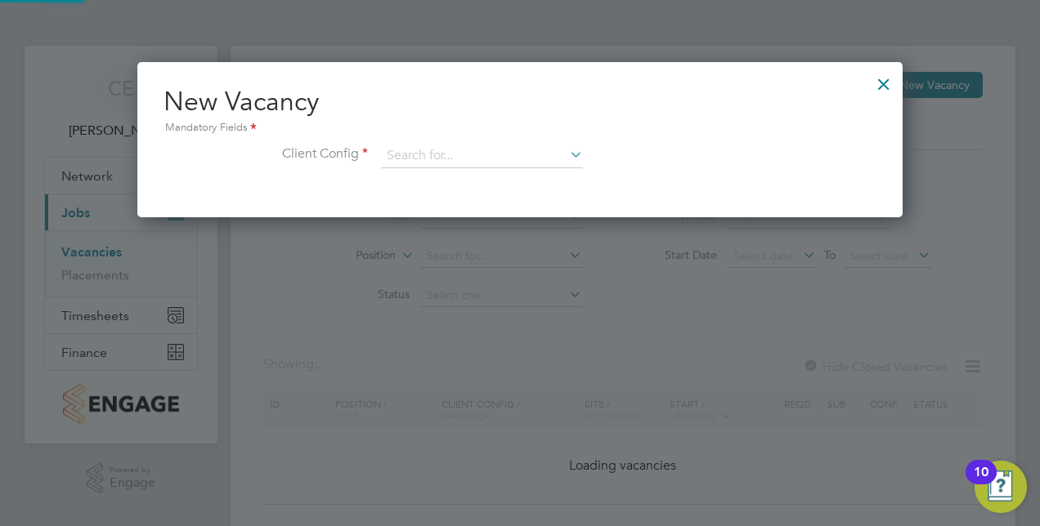
scroll to position [154, 765]
click at [408, 152] on input at bounding box center [482, 156] width 202 height 25
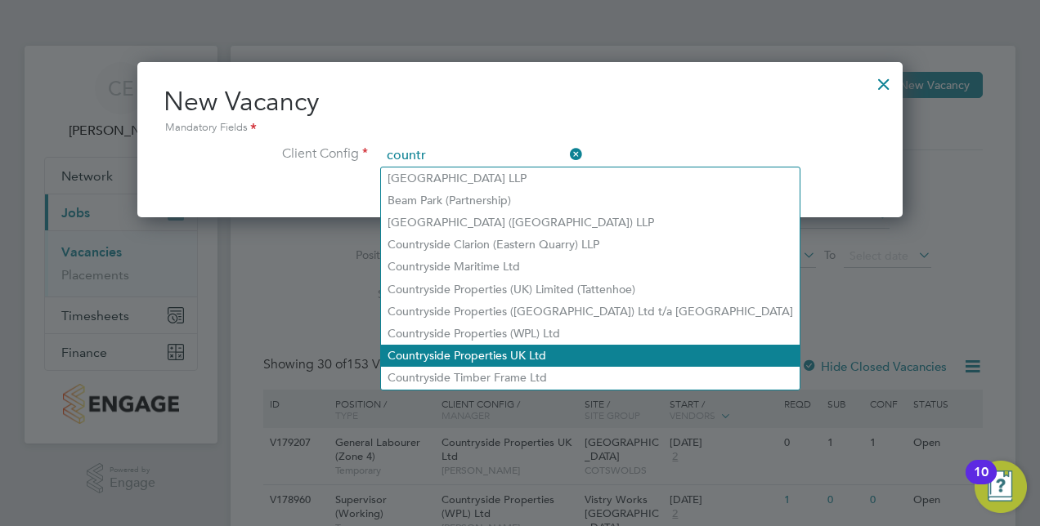
click at [485, 348] on li "Countryside Properties UK Ltd" at bounding box center [590, 356] width 418 height 22
type input "Countryside Properties UK Ltd"
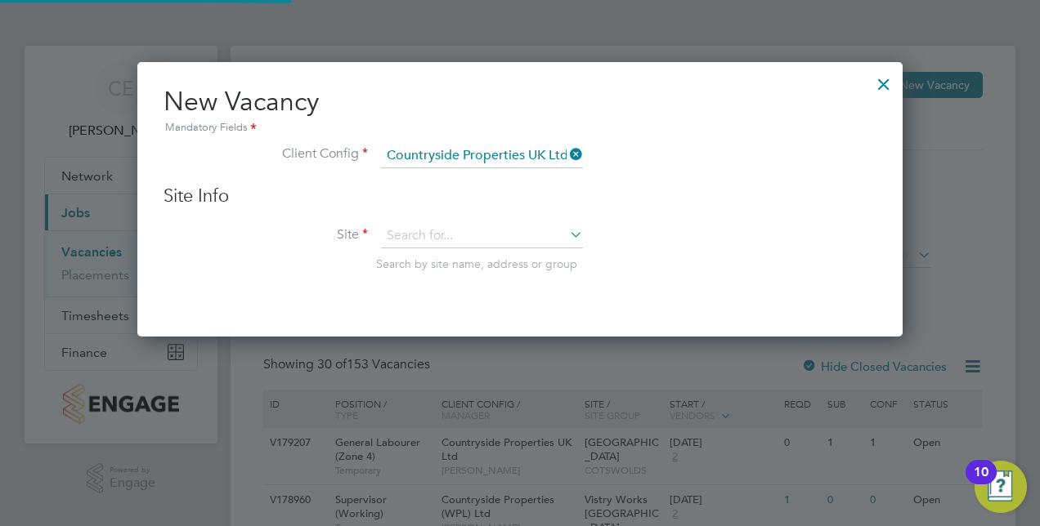
scroll to position [274, 765]
click at [485, 232] on input at bounding box center [482, 236] width 202 height 25
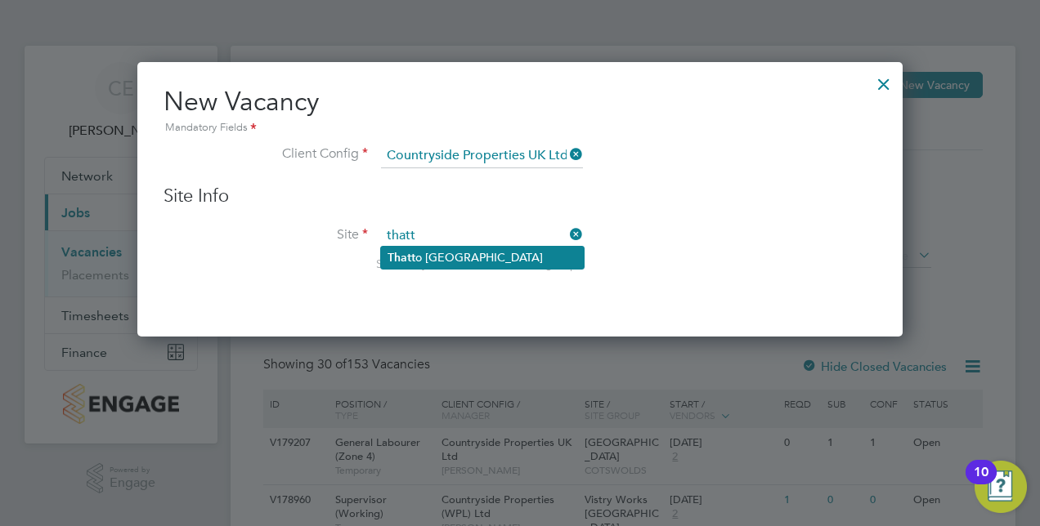
click at [475, 253] on li "Thatt o [GEOGRAPHIC_DATA]" at bounding box center [482, 258] width 203 height 22
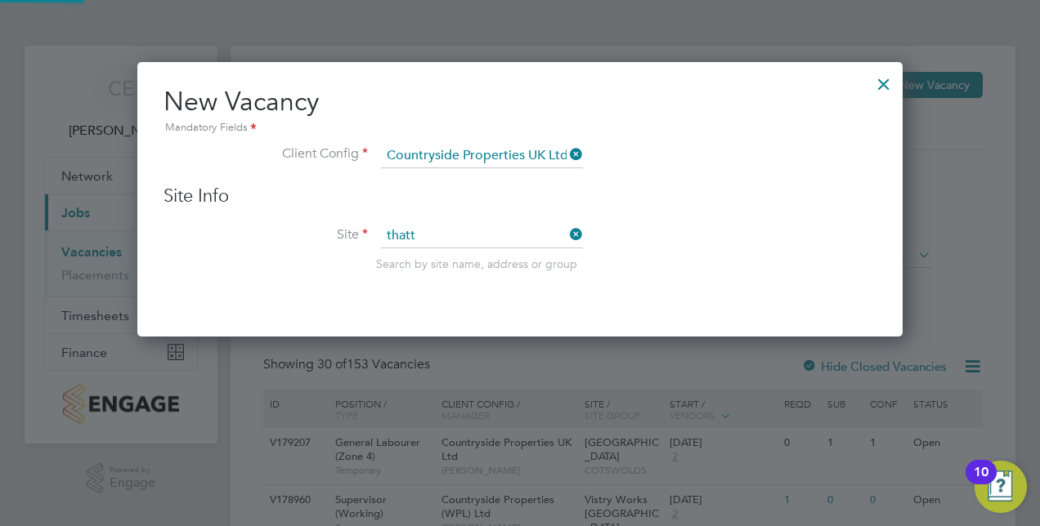
type input "[GEOGRAPHIC_DATA]"
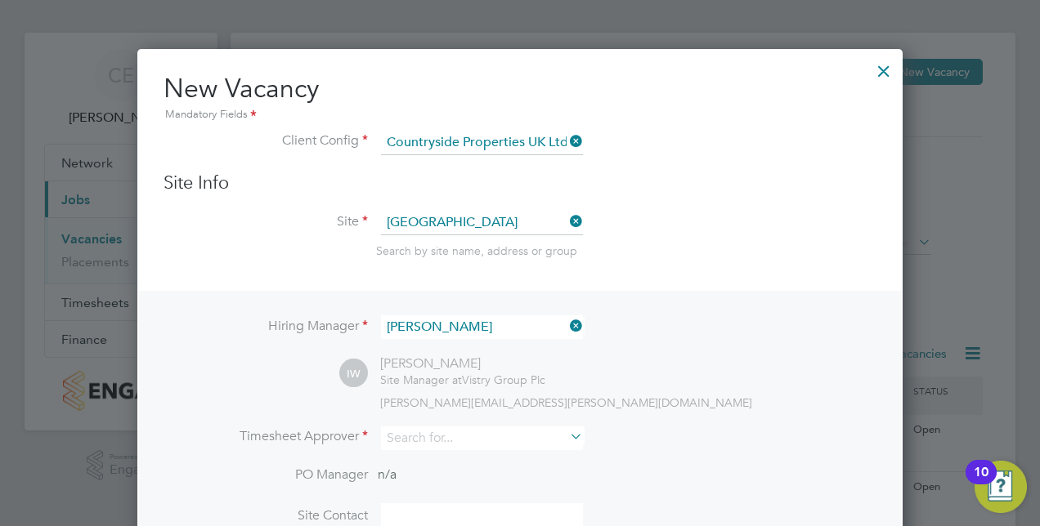
scroll to position [26, 0]
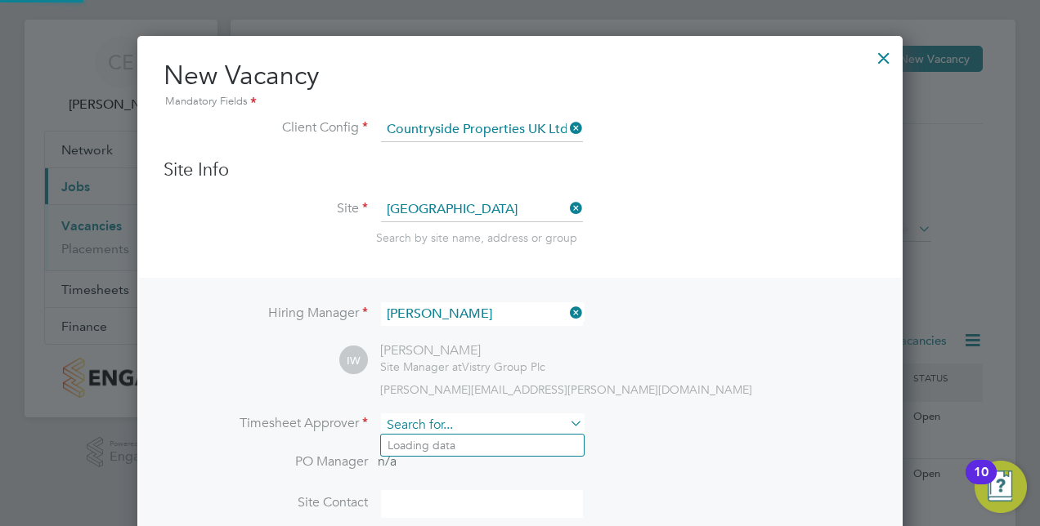
click at [424, 420] on input at bounding box center [482, 426] width 202 height 24
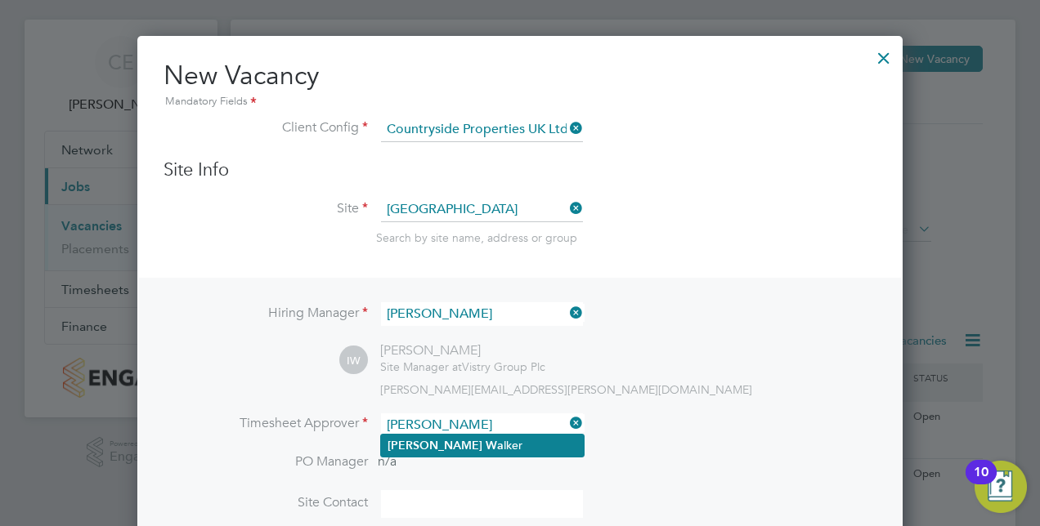
click at [451, 444] on li "[PERSON_NAME] lker" at bounding box center [482, 446] width 203 height 22
type input "[PERSON_NAME]"
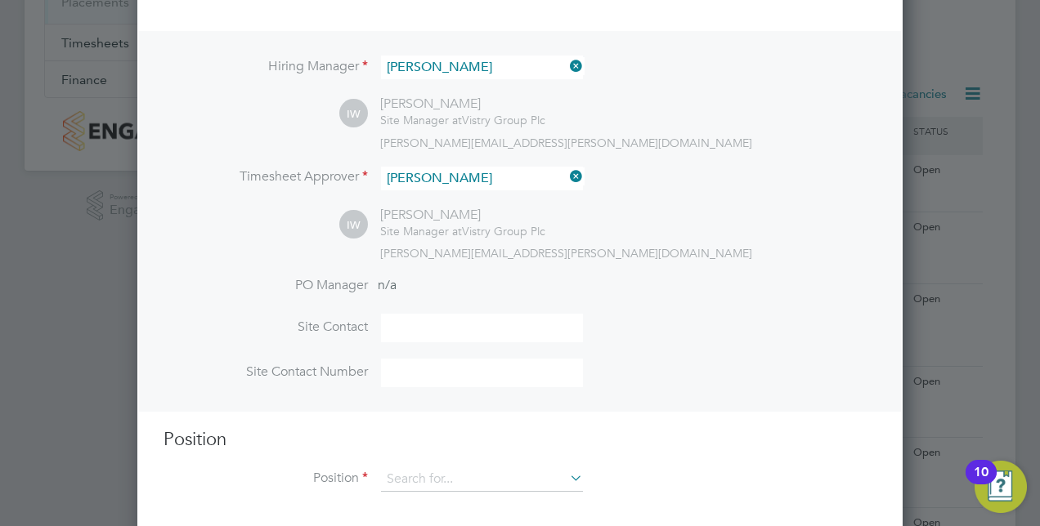
scroll to position [296, 0]
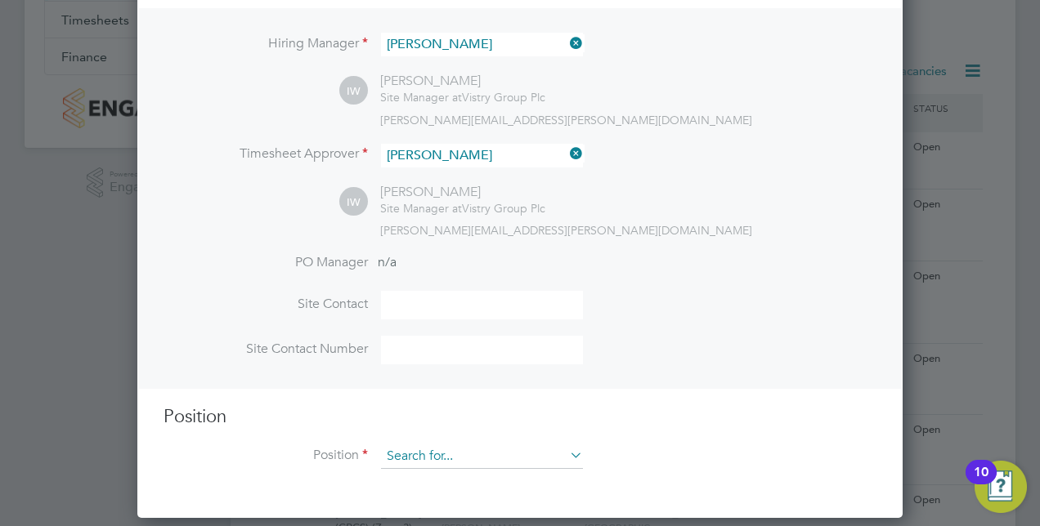
click at [428, 448] on input at bounding box center [482, 457] width 202 height 25
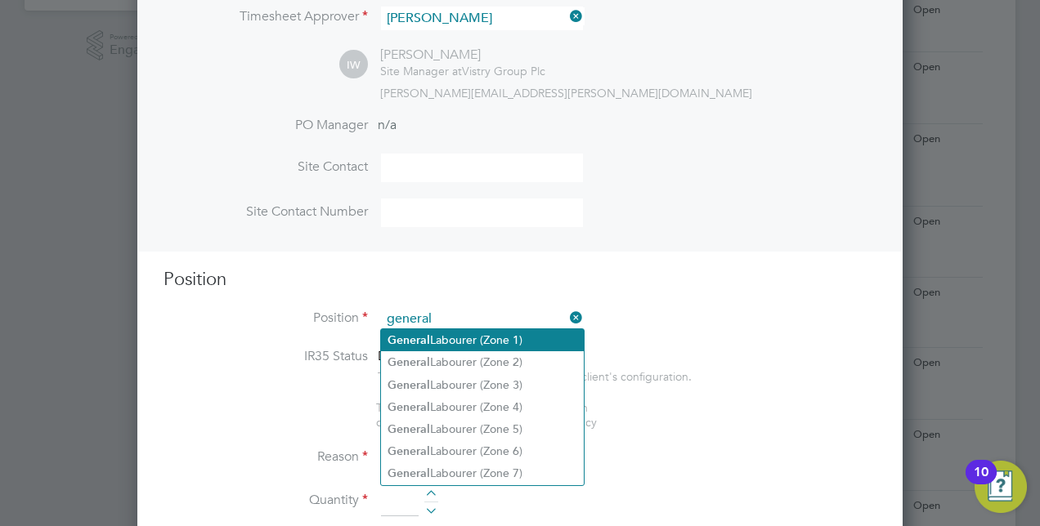
scroll to position [434, 0]
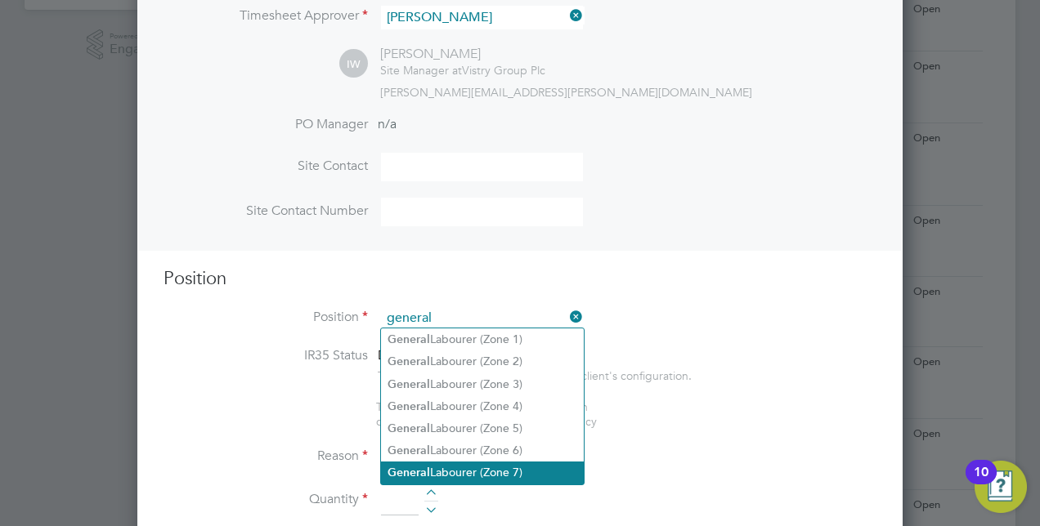
click at [505, 471] on li "General Labourer (Zone 7)" at bounding box center [482, 473] width 203 height 22
type input "General Labourer (Zone 7)"
type textarea "• General labouring duties • Supporting the trades on site • Moving materials a…"
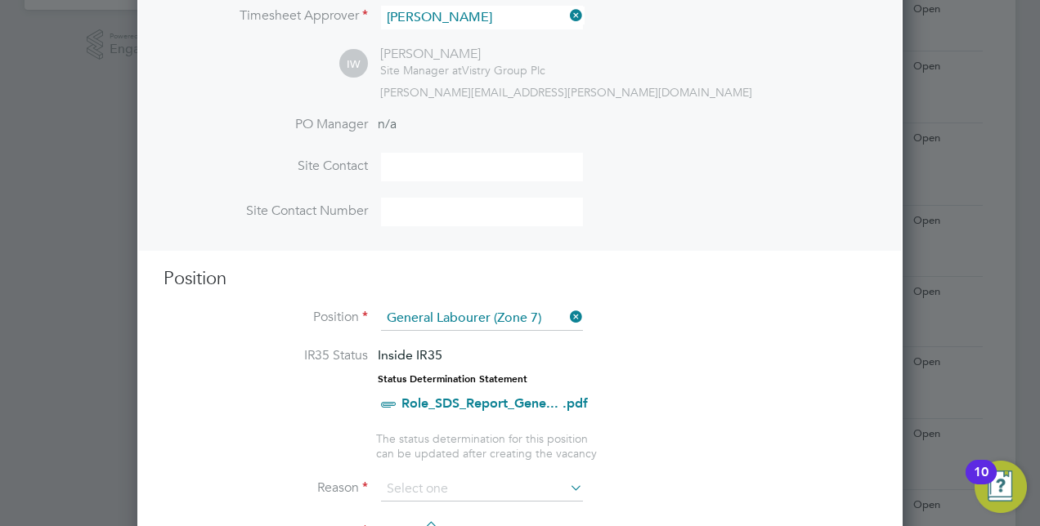
scroll to position [481, 0]
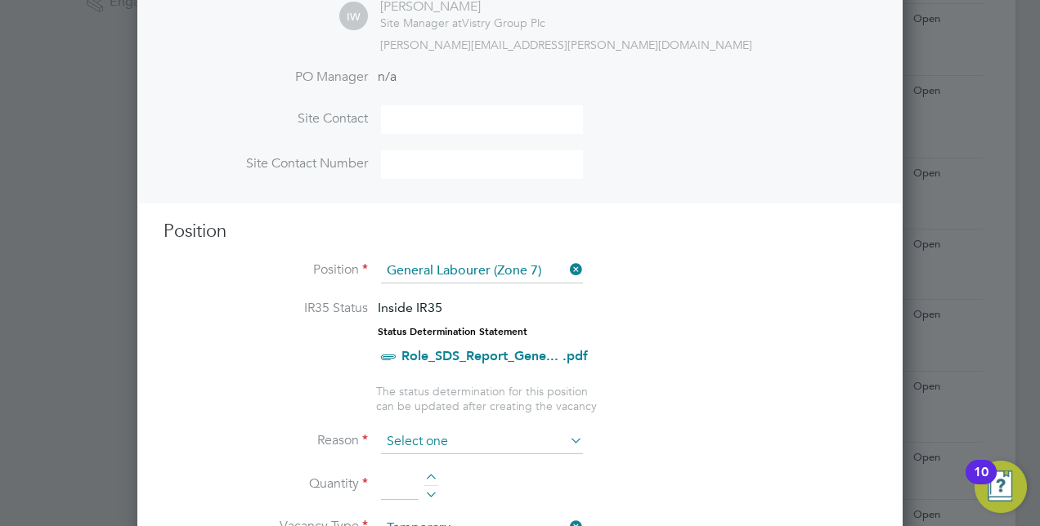
click at [484, 440] on input at bounding box center [482, 442] width 202 height 25
click at [441, 486] on li "Holiday" at bounding box center [482, 482] width 203 height 21
type input "Holiday"
click at [433, 474] on div at bounding box center [431, 479] width 14 height 11
type input "1"
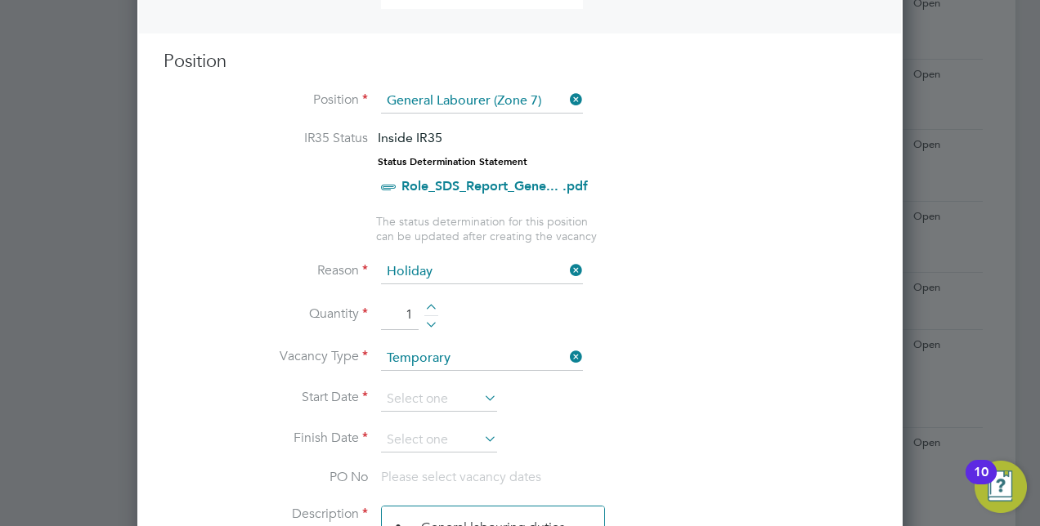
scroll to position [660, 0]
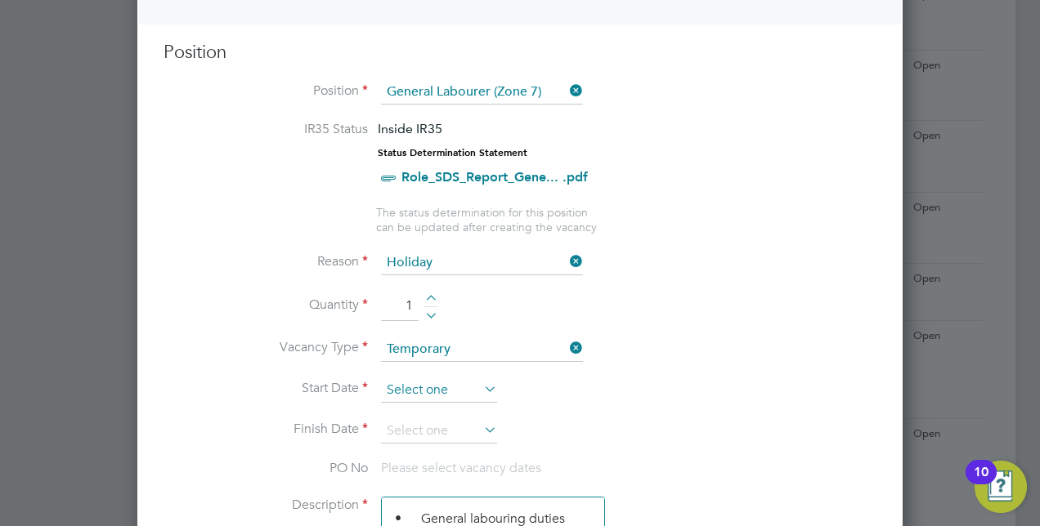
click at [457, 383] on input at bounding box center [439, 390] width 116 height 25
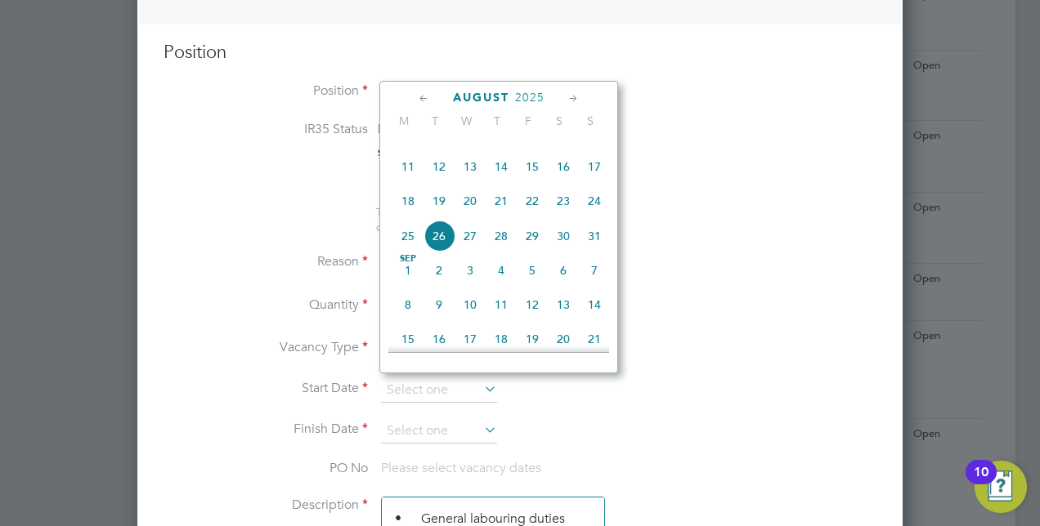
scroll to position [611, 0]
click at [494, 212] on span "21" at bounding box center [500, 201] width 31 height 31
type input "[DATE]"
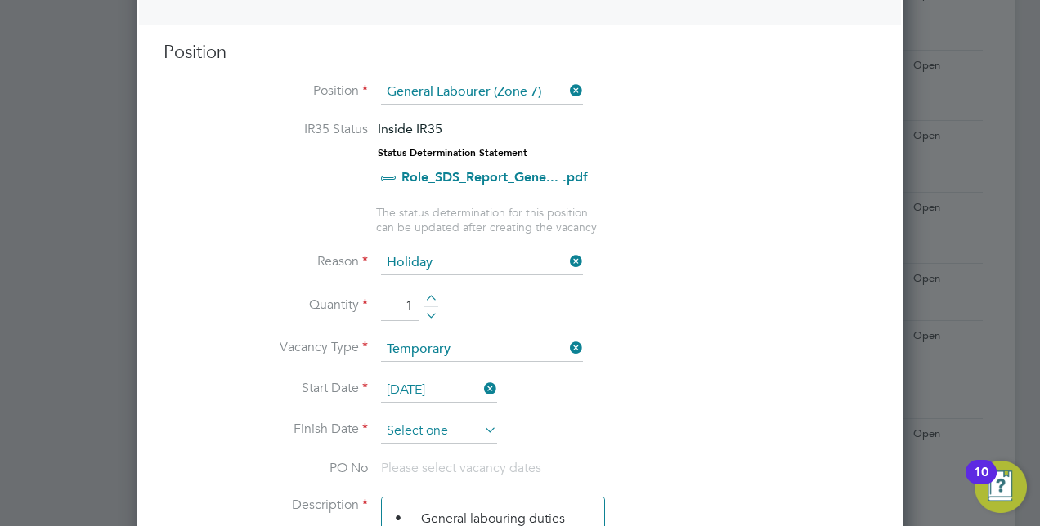
click at [441, 429] on input at bounding box center [439, 431] width 116 height 25
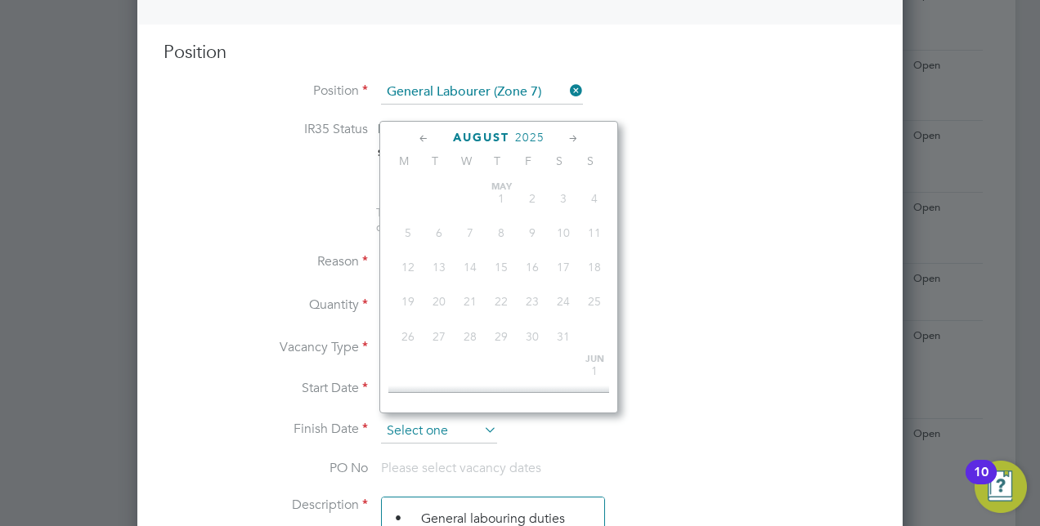
scroll to position [631, 0]
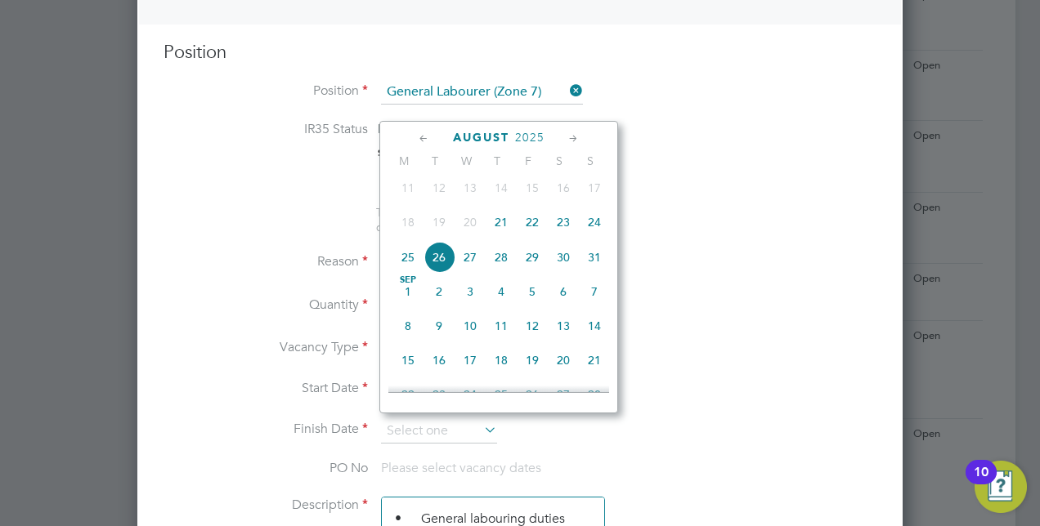
click at [535, 271] on span "29" at bounding box center [532, 257] width 31 height 31
type input "[DATE]"
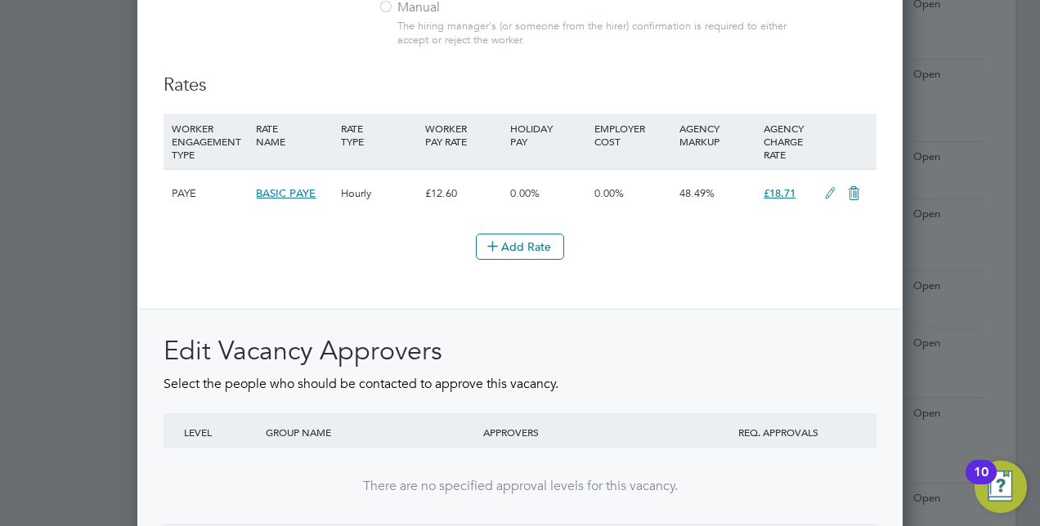
scroll to position [1997, 0]
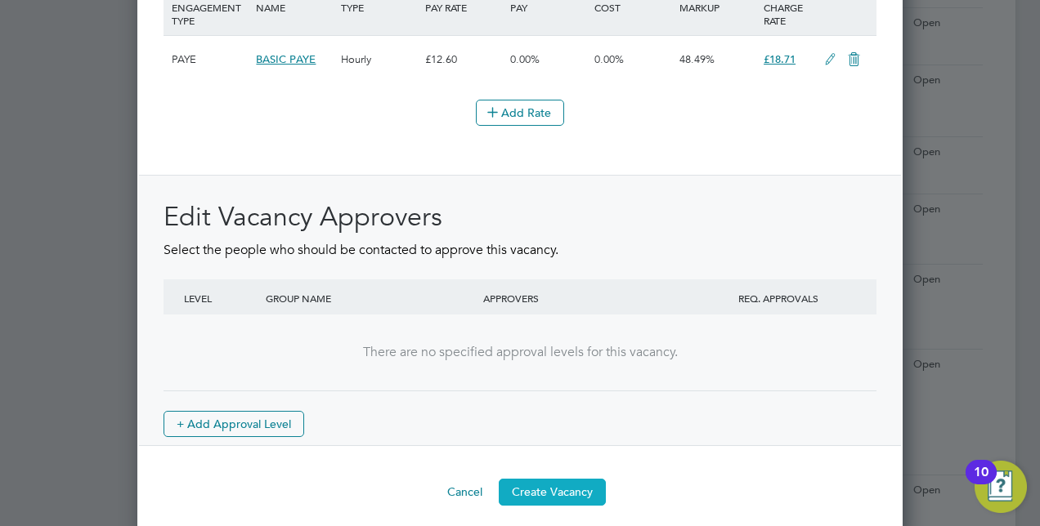
click at [551, 485] on button "Create Vacancy" at bounding box center [552, 492] width 107 height 26
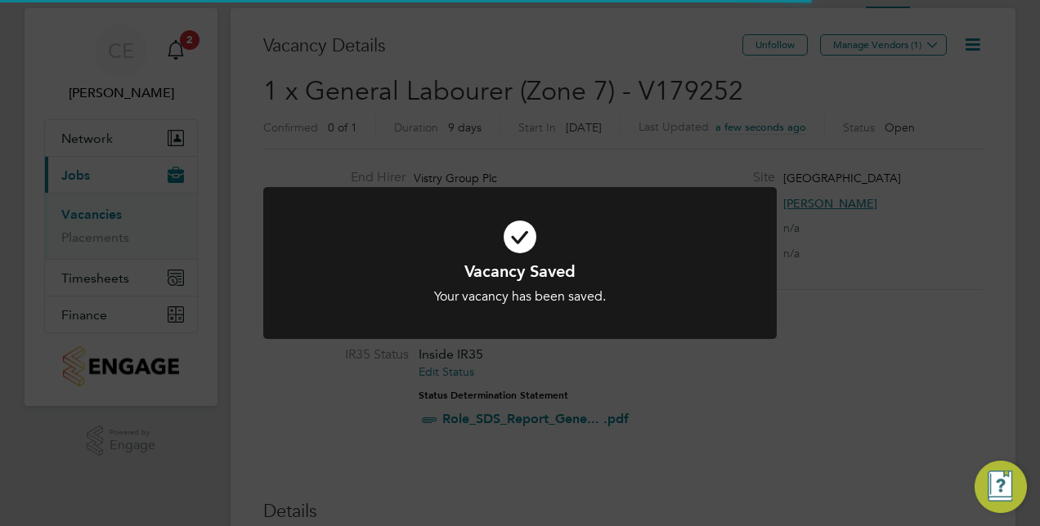
scroll to position [8, 8]
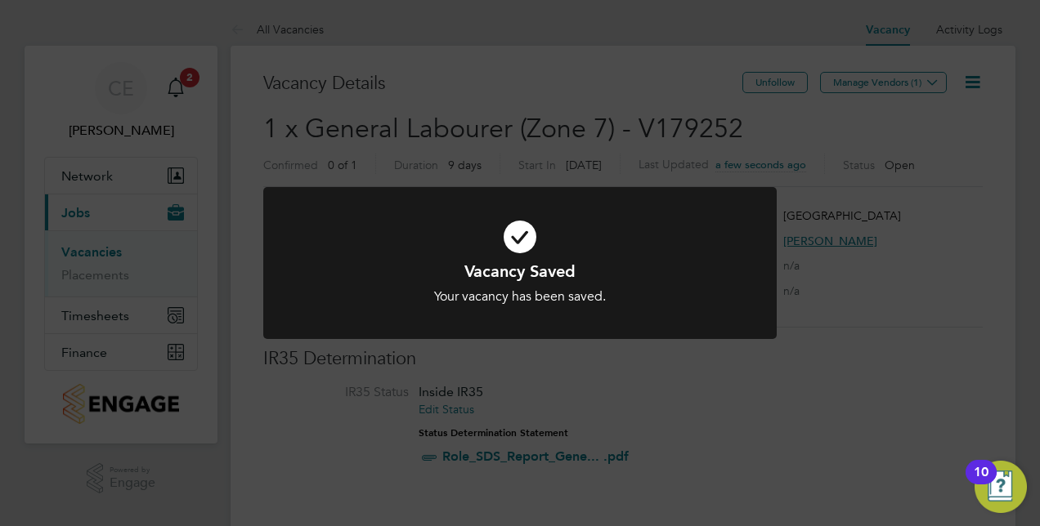
click at [860, 93] on div "Vacancy Saved Your vacancy has been saved. Cancel Okay" at bounding box center [520, 263] width 1040 height 526
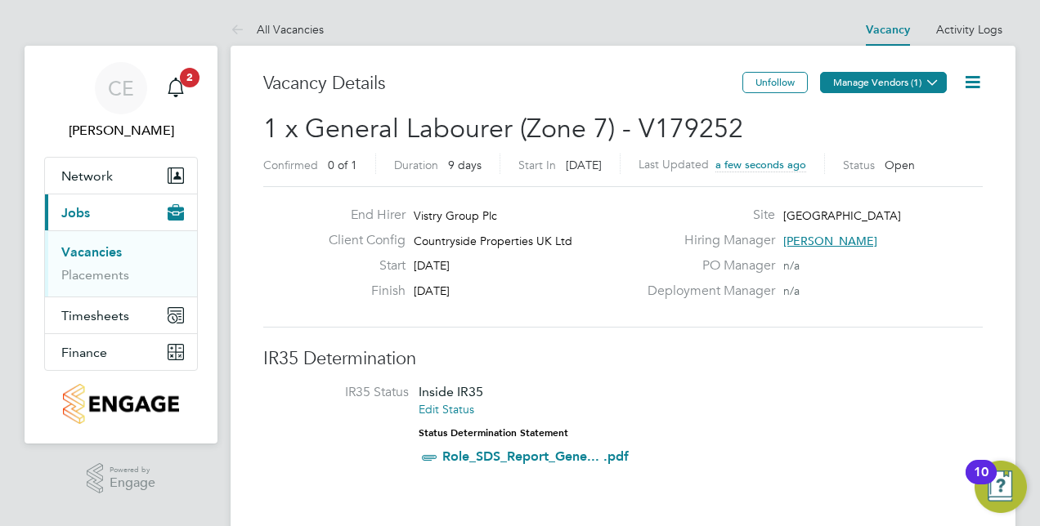
click at [860, 90] on button "Manage Vendors (1)" at bounding box center [883, 82] width 127 height 21
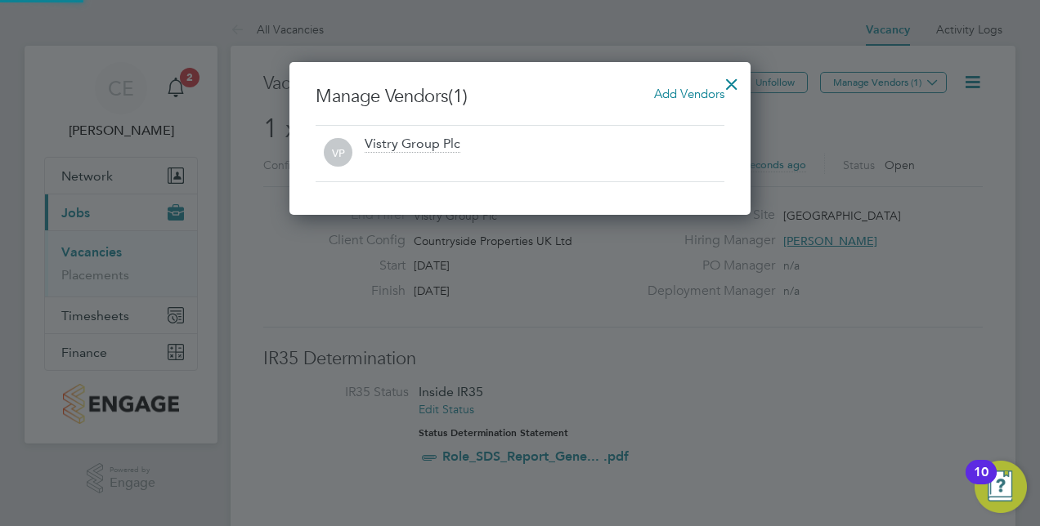
scroll to position [153, 461]
click at [664, 97] on span "Add Vendors" at bounding box center [689, 94] width 70 height 16
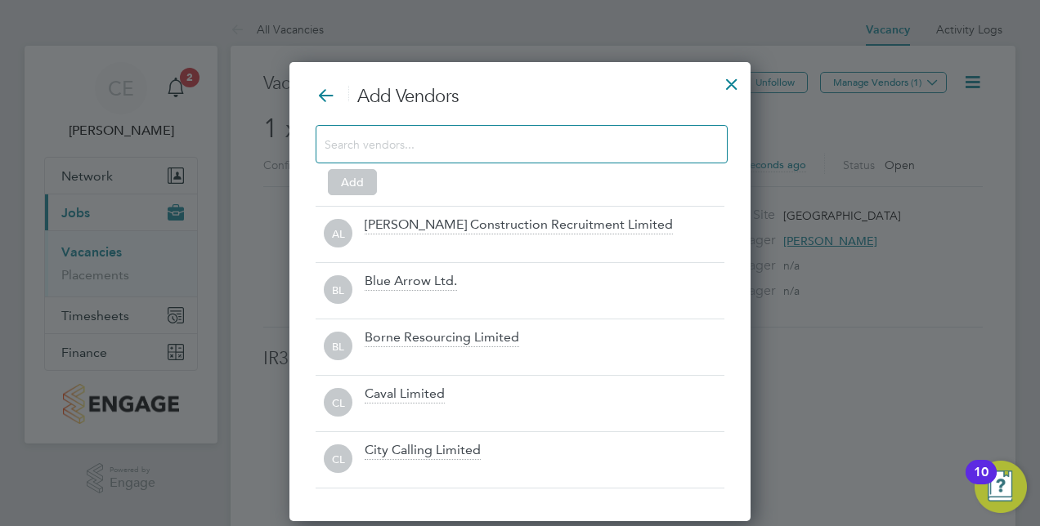
click at [530, 132] on div at bounding box center [521, 144] width 412 height 38
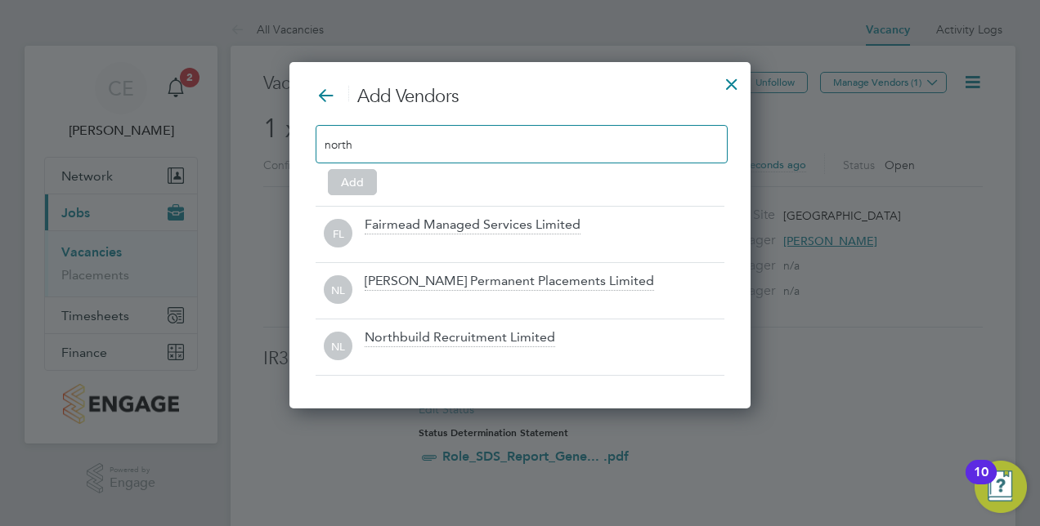
scroll to position [8, 8]
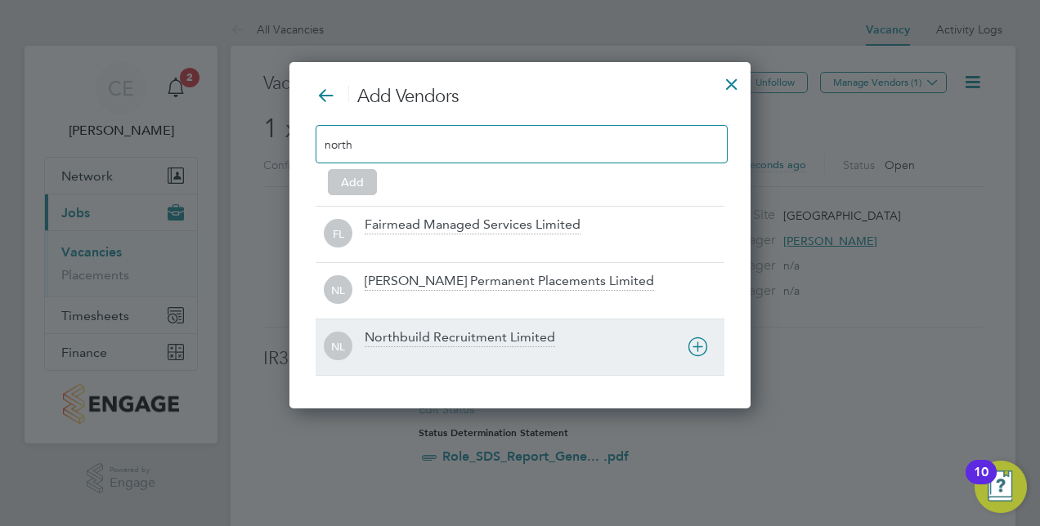
type input "north"
click at [427, 338] on div "Northbuild Recruitment Limited" at bounding box center [460, 338] width 190 height 18
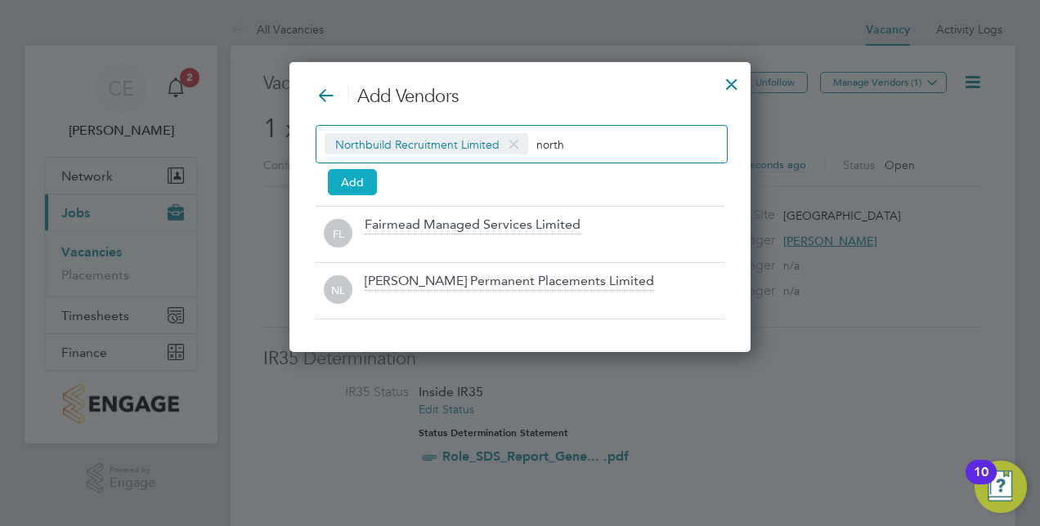
click at [360, 189] on button "Add" at bounding box center [352, 182] width 49 height 26
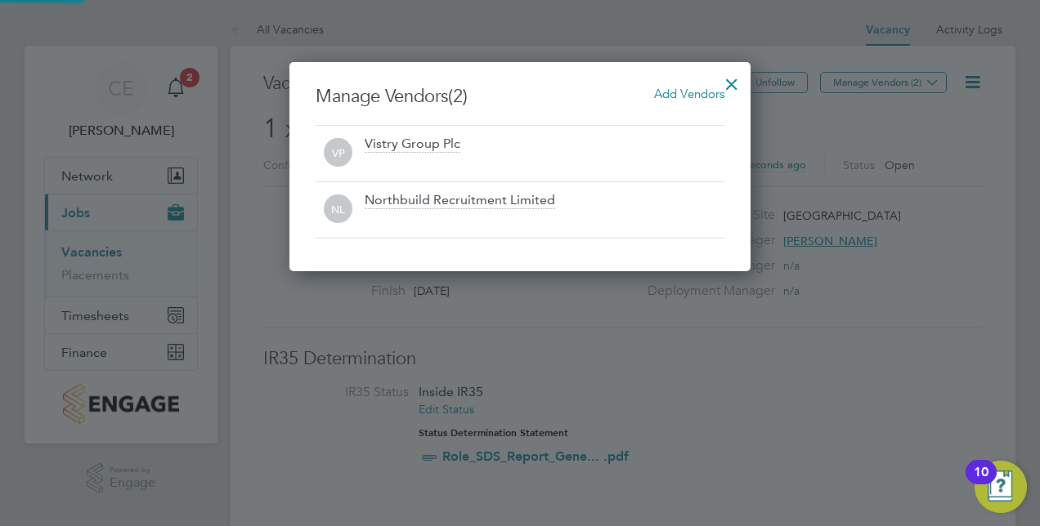
scroll to position [209, 461]
click at [740, 77] on div at bounding box center [731, 79] width 29 height 29
